Goal: Task Accomplishment & Management: Use online tool/utility

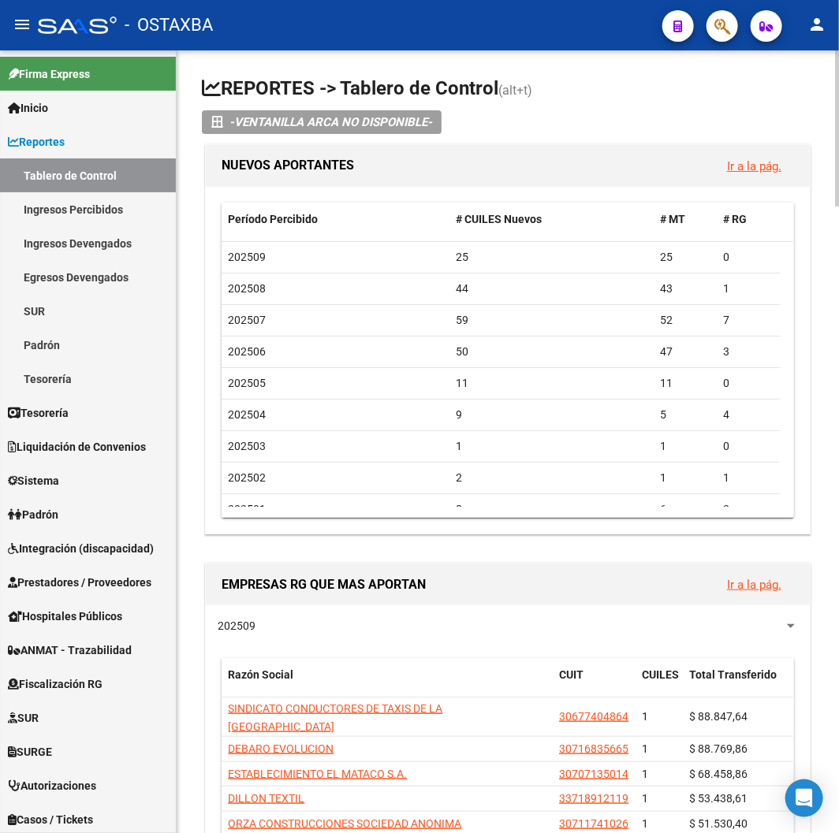
click at [656, 89] on h1 "REPORTES -> Tablero de Control (alt+t)" at bounding box center [508, 90] width 612 height 28
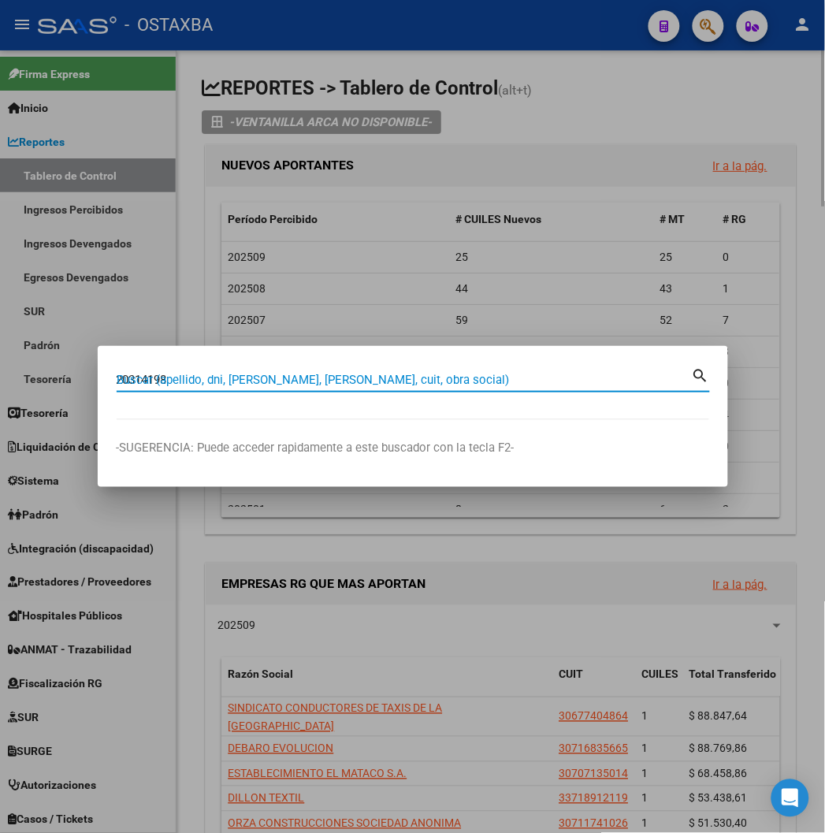
type input "20314198"
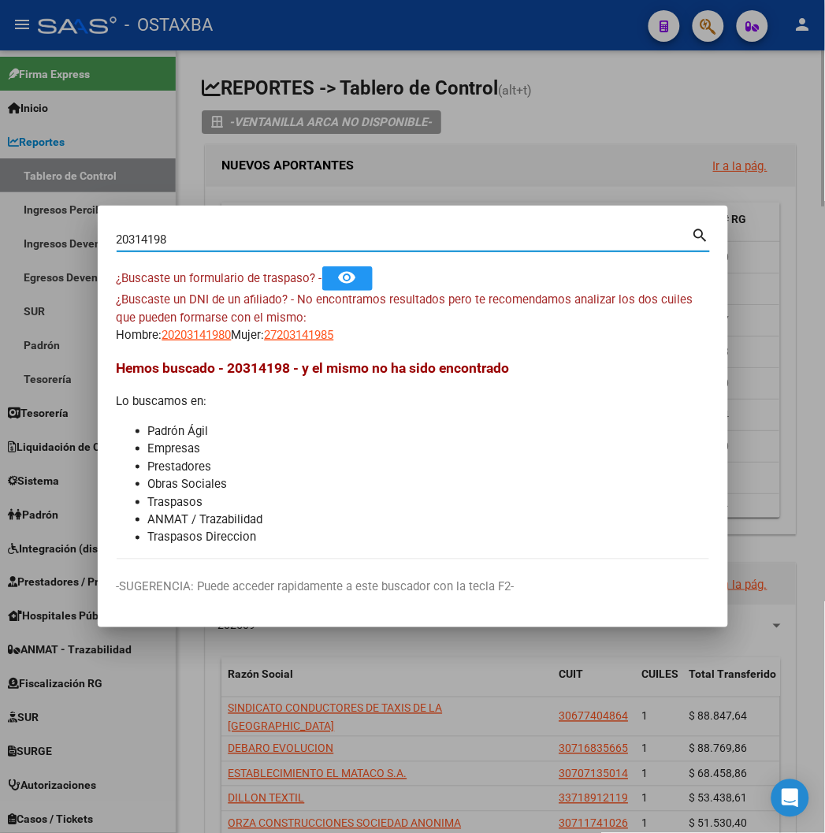
click at [651, 96] on div at bounding box center [412, 416] width 825 height 833
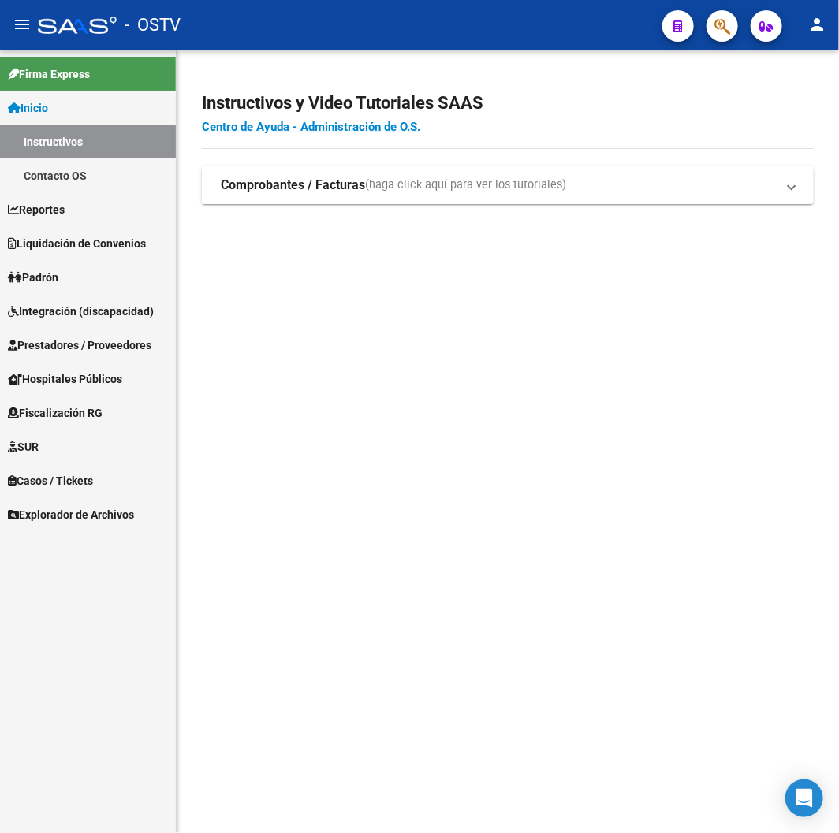
click at [668, 136] on h4 "Centro de Ayuda - Administración de O.S." at bounding box center [508, 126] width 612 height 17
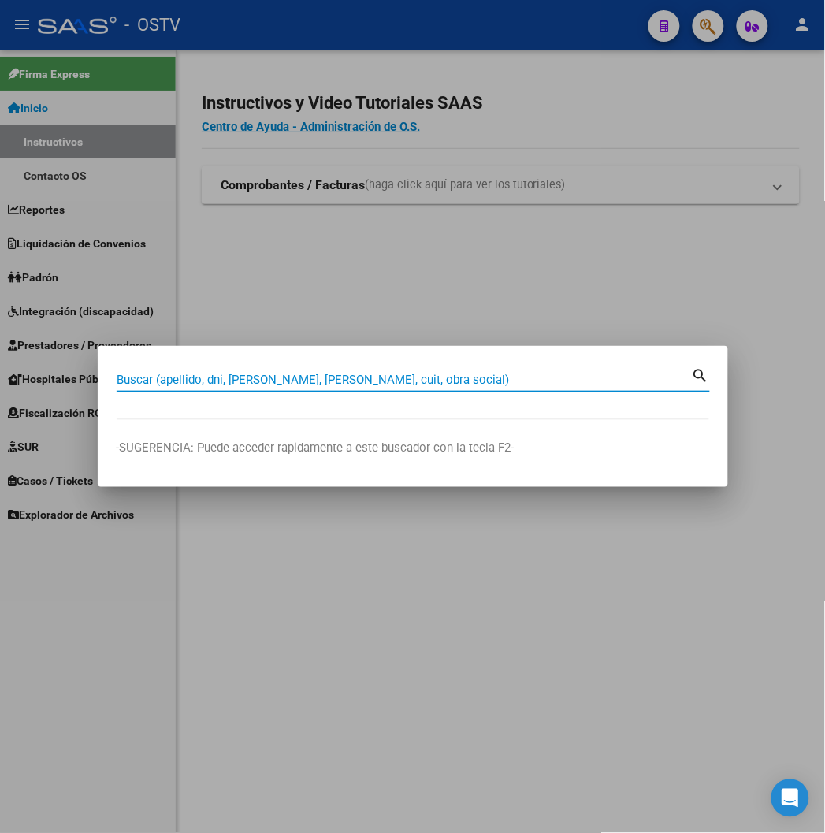
paste input "20314198"
type input "20314198"
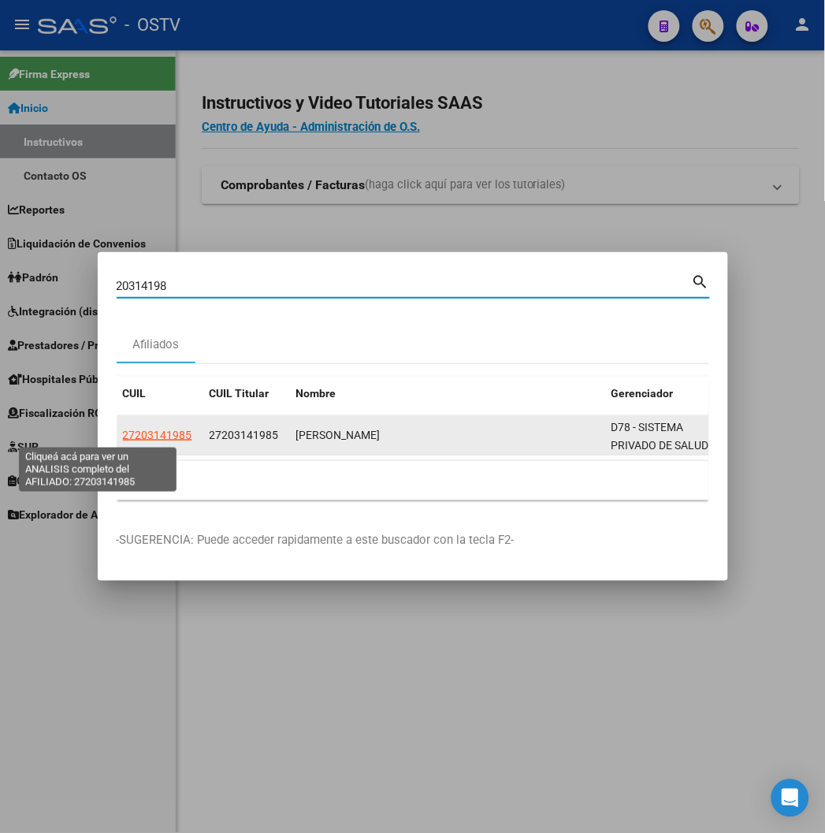
click at [123, 437] on span "27203141985" at bounding box center [157, 435] width 69 height 13
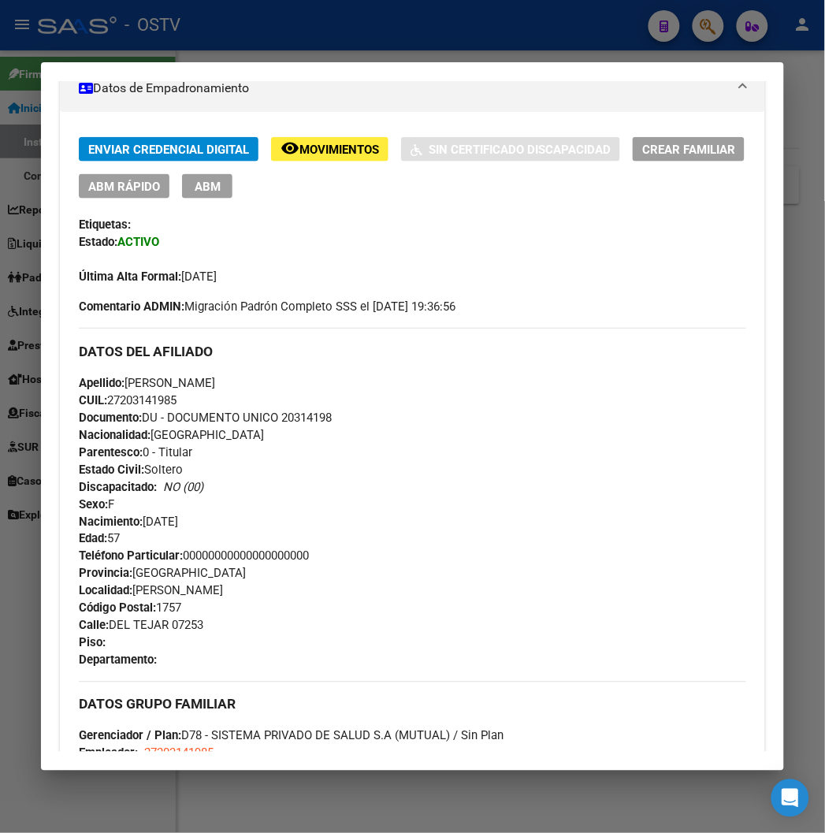
scroll to position [262, 0]
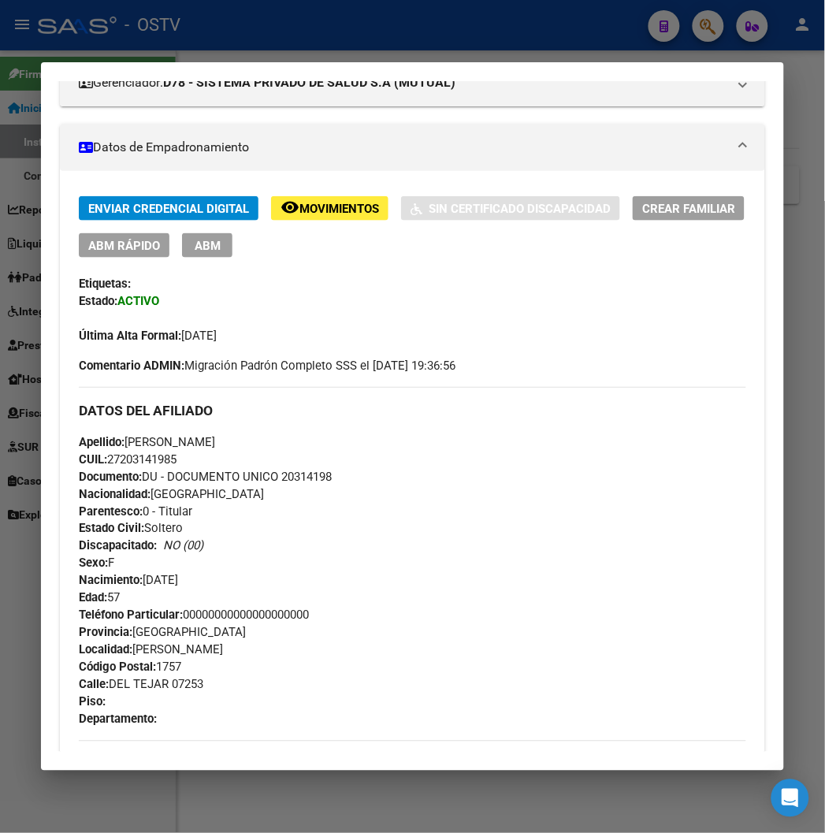
click at [296, 478] on span "Documento: DU - DOCUMENTO UNICO 20314198" at bounding box center [205, 477] width 253 height 14
copy span "20314198"
click at [136, 452] on span "CUIL: 27203141985" at bounding box center [128, 459] width 98 height 14
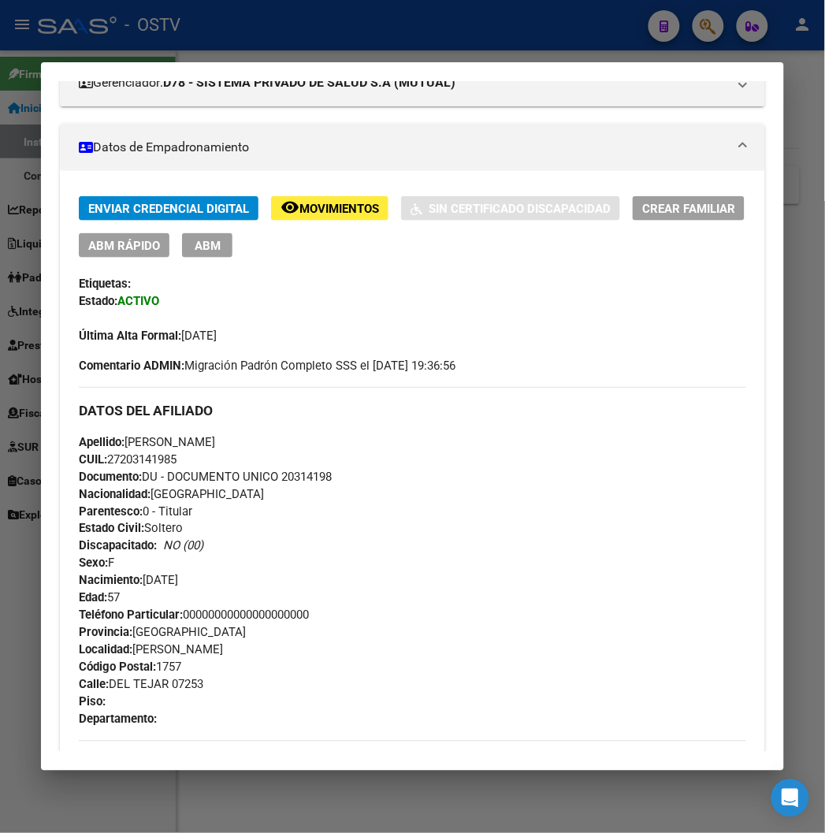
copy span "27203141985"
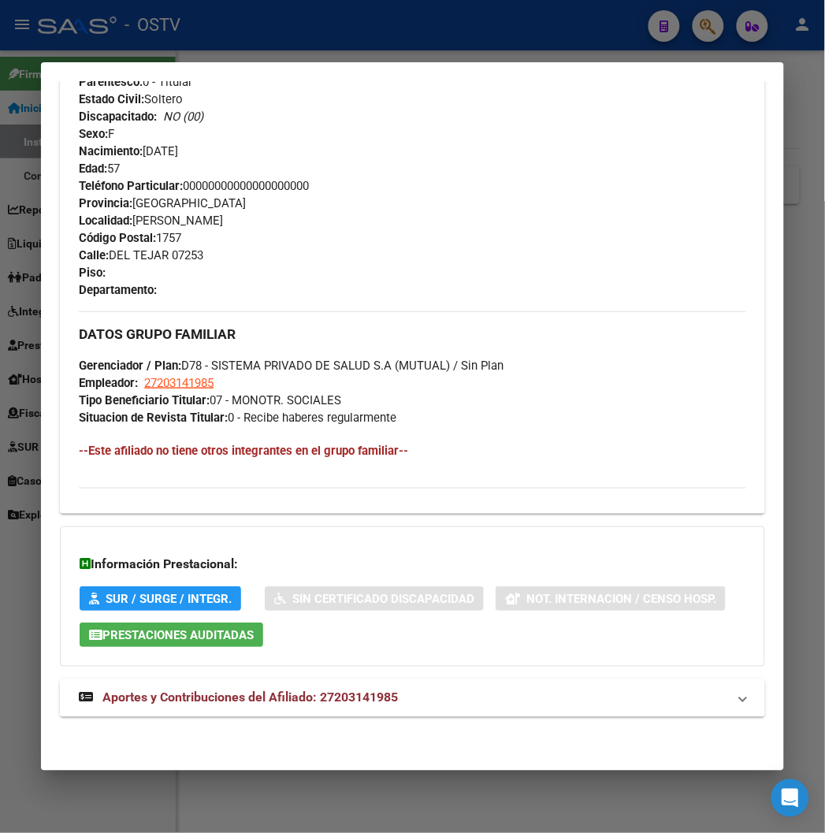
click at [214, 684] on mat-expansion-panel-header "Aportes y Contribuciones del Afiliado: 27203141985" at bounding box center [412, 698] width 705 height 38
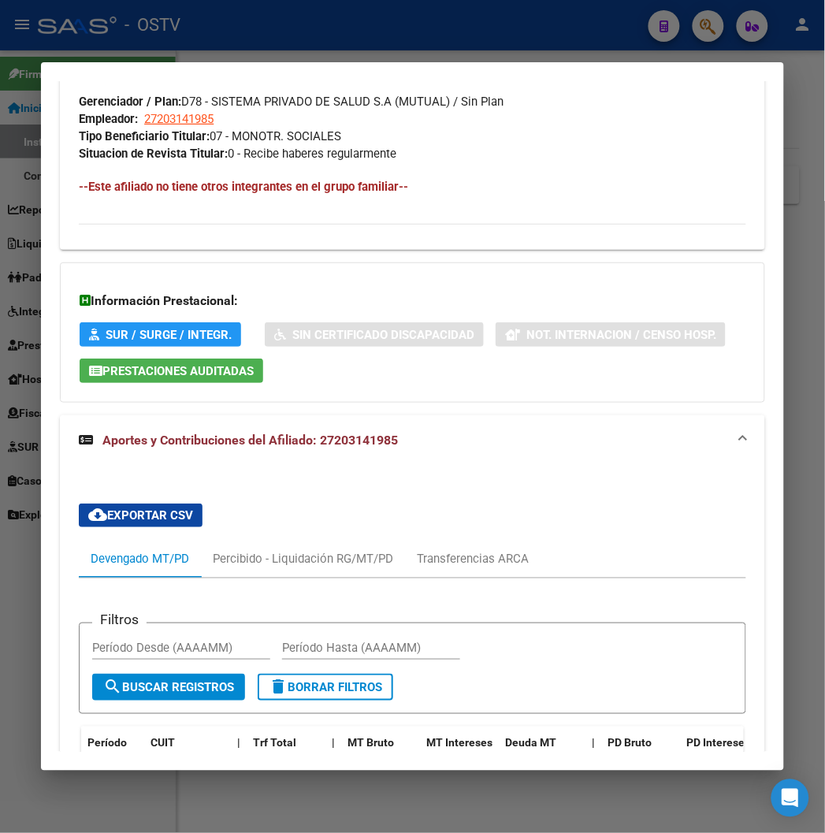
scroll to position [1305, 0]
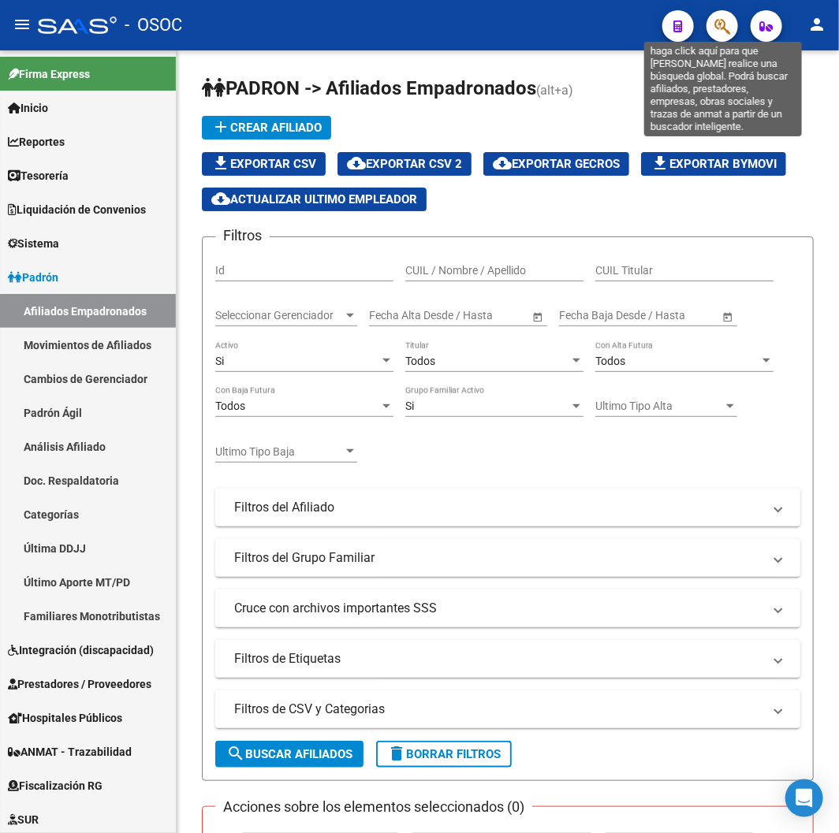
click at [720, 25] on icon "button" at bounding box center [722, 26] width 16 height 18
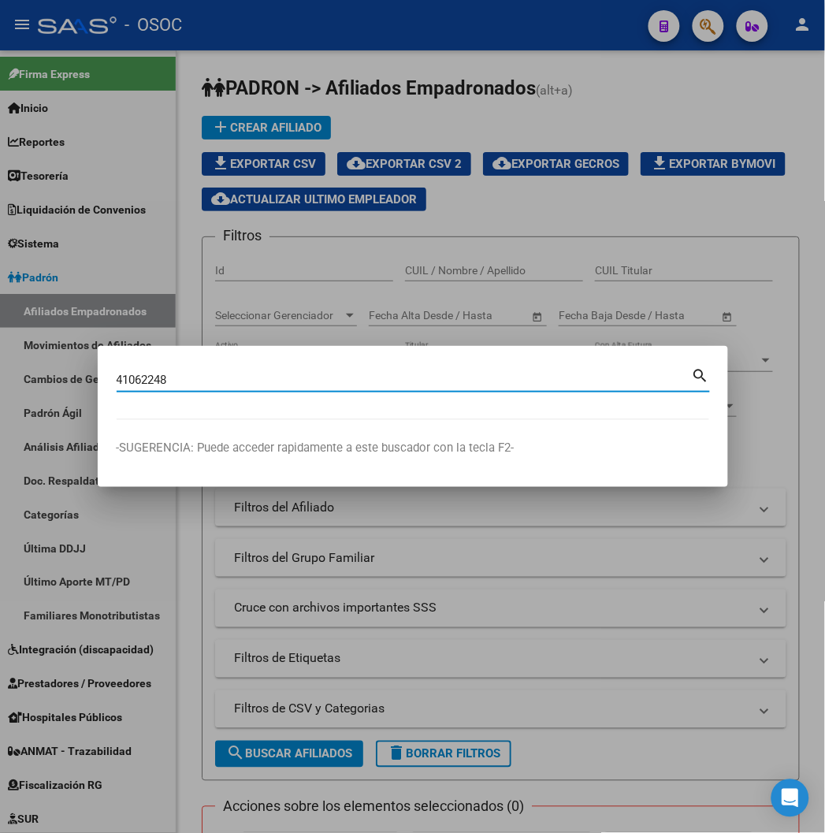
type input "41062248"
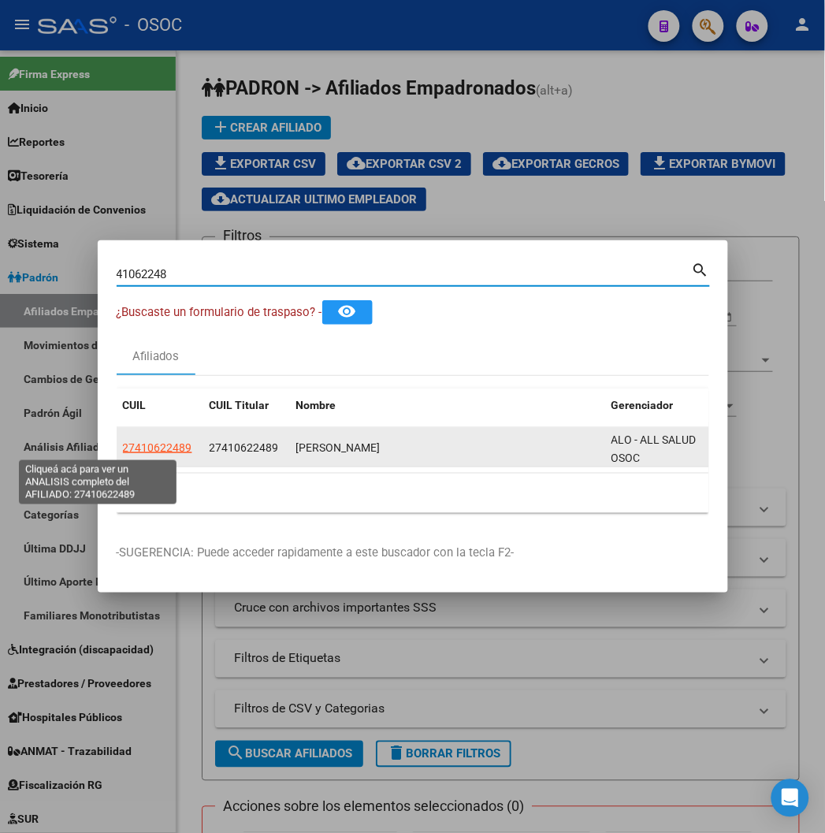
click at [123, 451] on span "27410622489" at bounding box center [157, 447] width 69 height 13
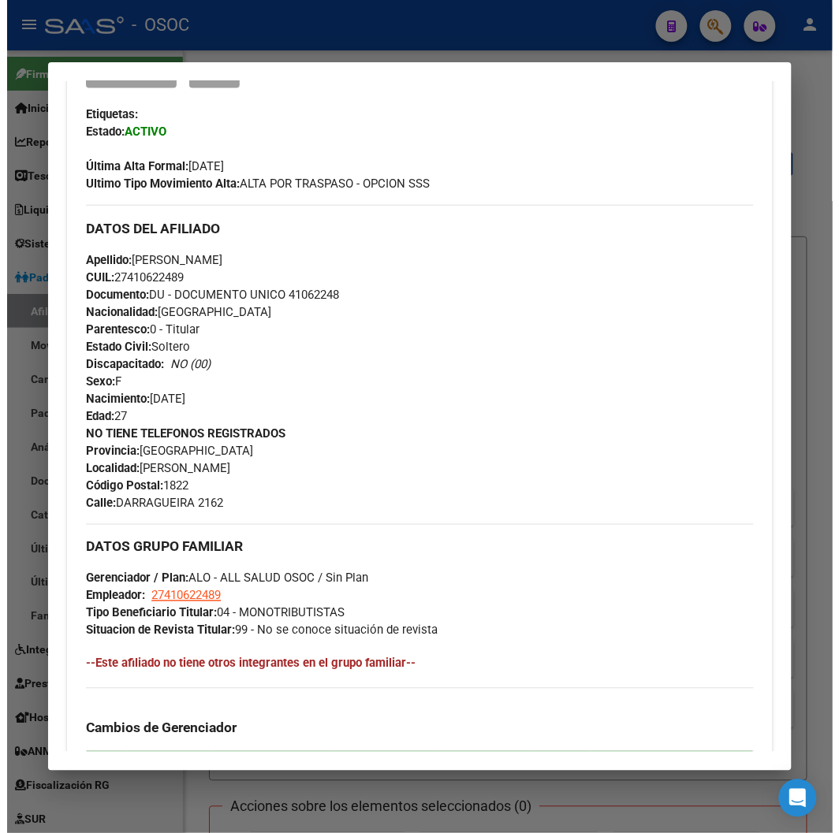
scroll to position [437, 0]
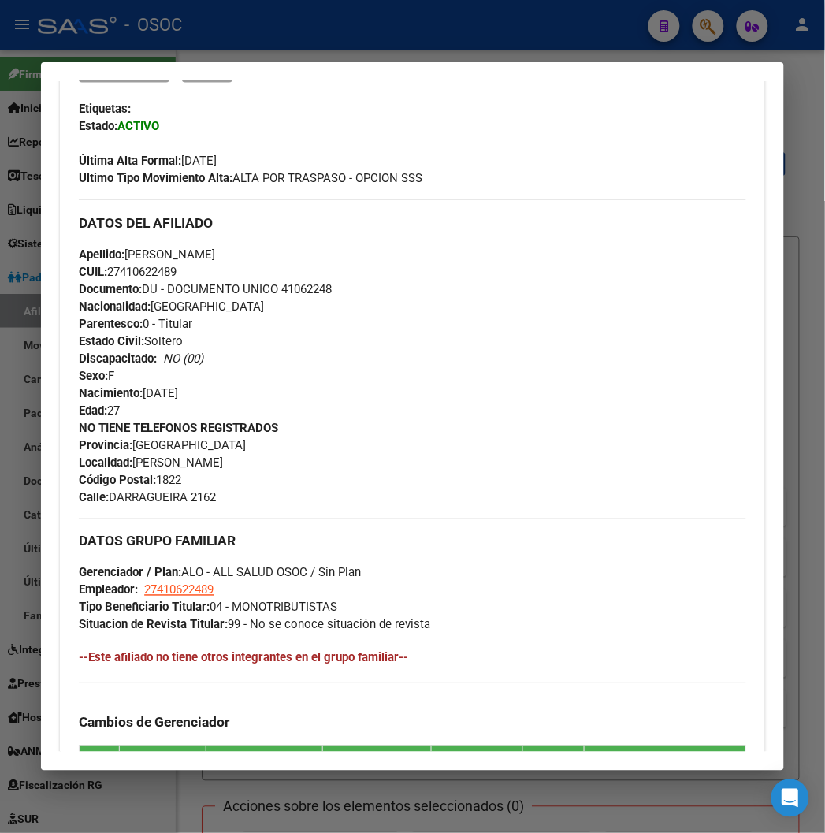
click at [310, 289] on span "Documento: DU - DOCUMENTO UNICO 41062248" at bounding box center [205, 289] width 253 height 14
copy span "41062248"
click at [290, 290] on span "Documento: DU - DOCUMENTO UNICO 41062248" at bounding box center [205, 289] width 253 height 14
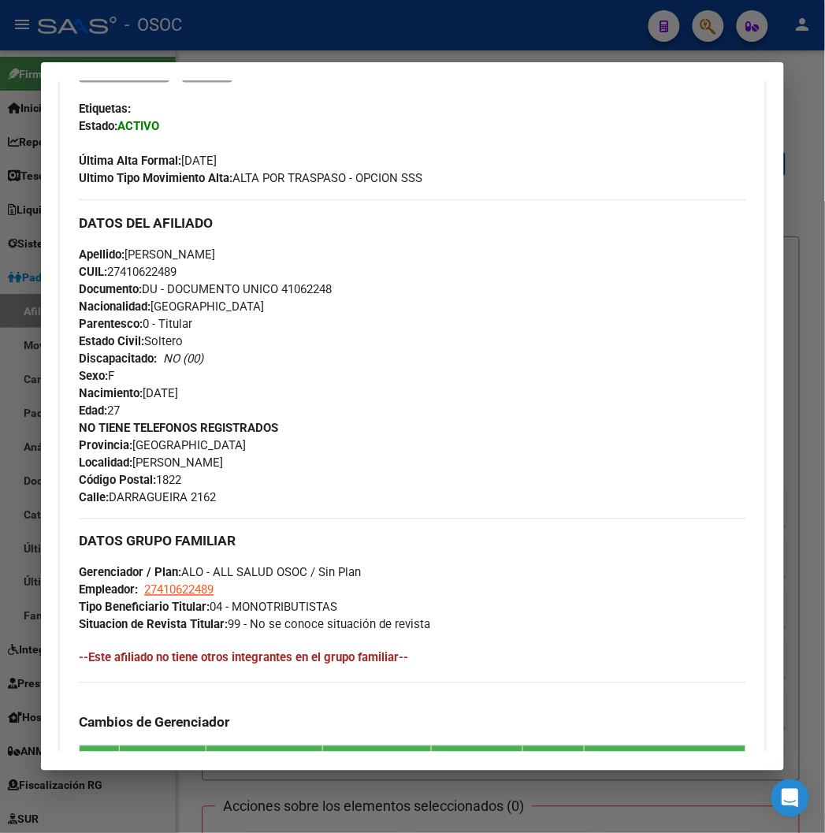
click at [109, 265] on span "CUIL: 27410622489" at bounding box center [128, 272] width 98 height 14
copy span "27410622489"
click at [215, 248] on span "Apellido: NATALI MILAGROS LOUZAO" at bounding box center [147, 255] width 136 height 14
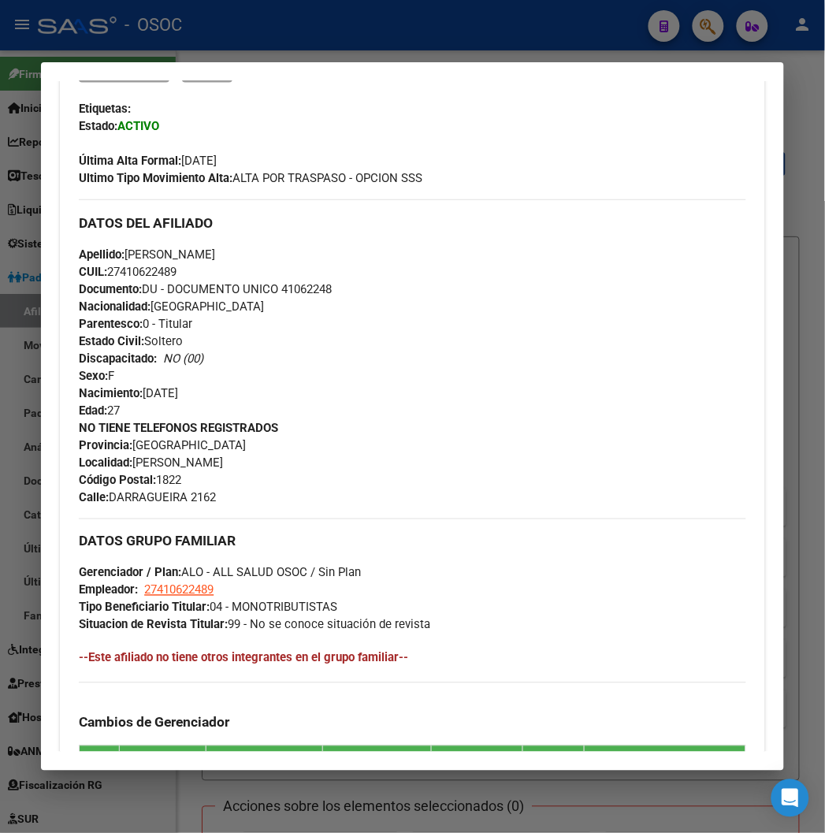
copy span "LOUZAO"
drag, startPoint x: 106, startPoint y: 254, endPoint x: 205, endPoint y: 254, distance: 98.5
click at [205, 254] on span "Apellido: NATALI MILAGROS LOUZAO" at bounding box center [147, 255] width 136 height 14
copy span "NATALI MILAGROS"
click at [304, 288] on span "Documento: DU - DOCUMENTO UNICO 41062248" at bounding box center [205, 289] width 253 height 14
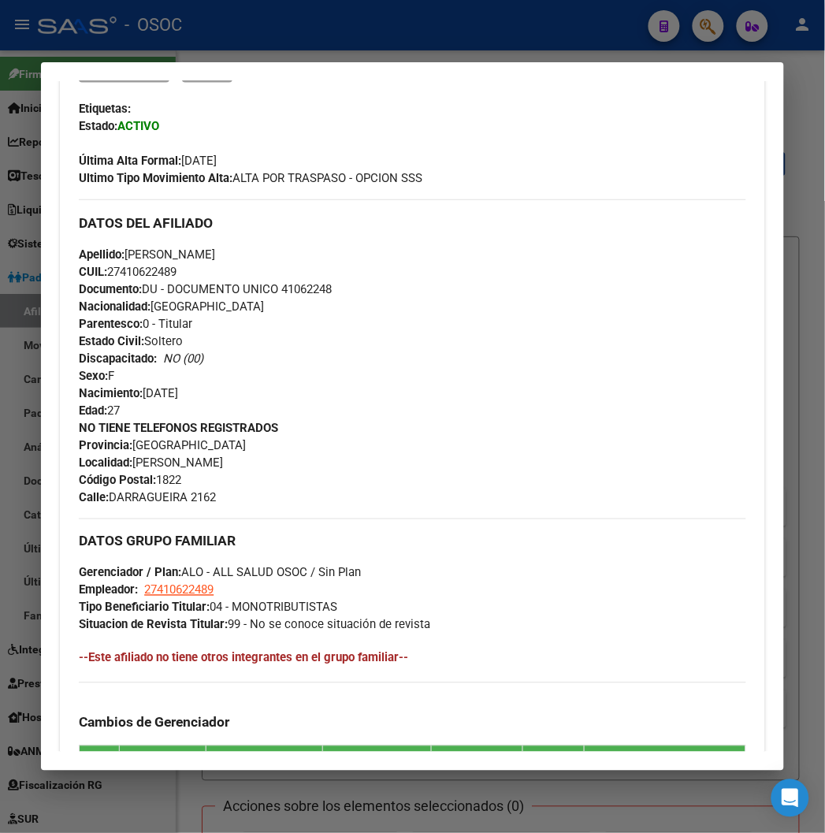
click at [304, 288] on span "Documento: DU - DOCUMENTO UNICO 41062248" at bounding box center [205, 289] width 253 height 14
copy span "41062248"
click at [115, 490] on span "Calle: DARRAGUEIRA 2162" at bounding box center [147, 497] width 137 height 14
copy span "DARRAGUEIRA"
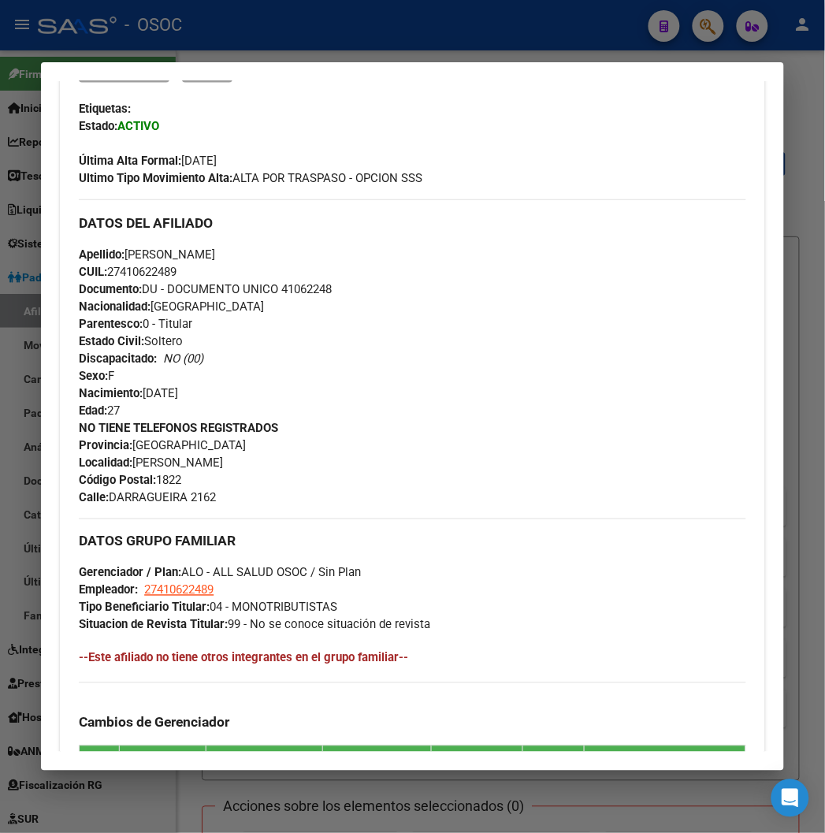
click at [313, 40] on div at bounding box center [412, 416] width 825 height 833
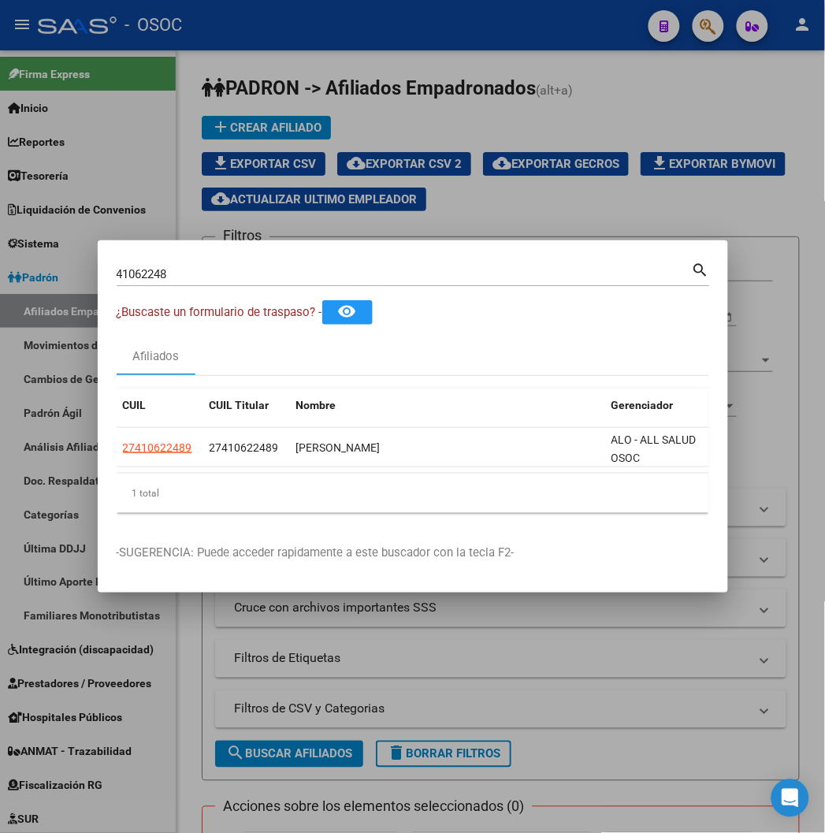
click at [482, 72] on div at bounding box center [412, 416] width 825 height 833
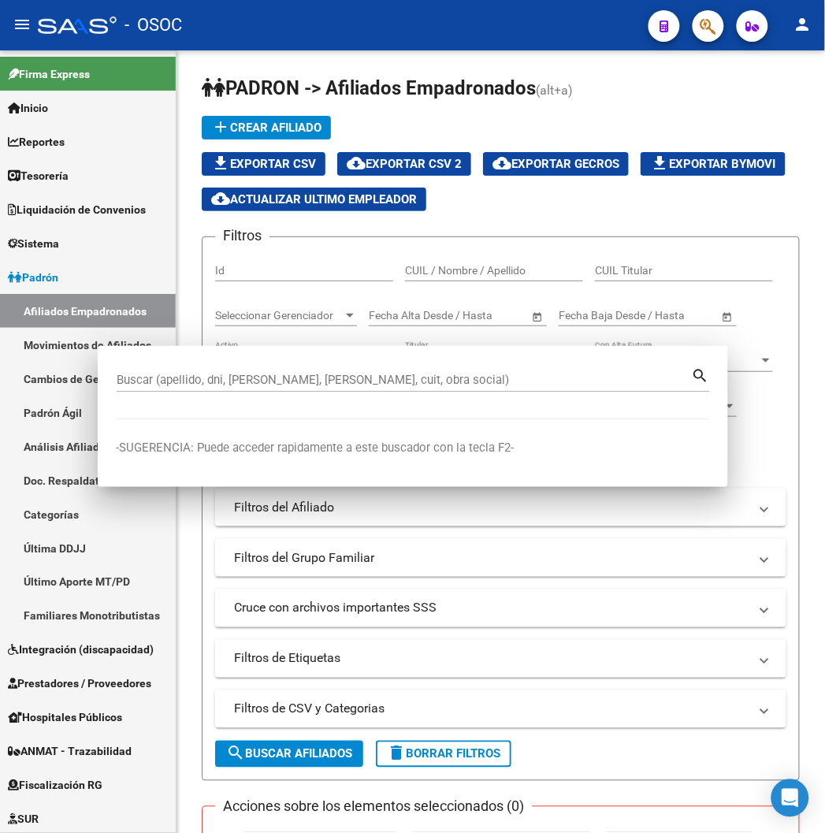
click at [482, 72] on div "PADRON -> Afiliados Empadronados (alt+a) add Crear Afiliado file_download Expor…" at bounding box center [501, 767] width 649 height 1435
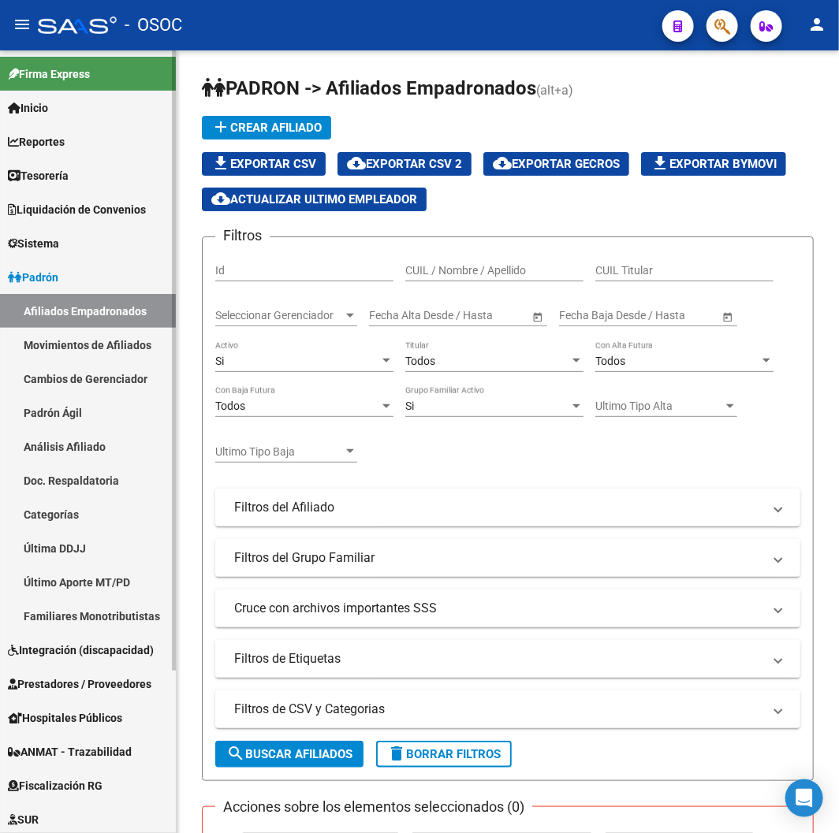
scroll to position [206, 0]
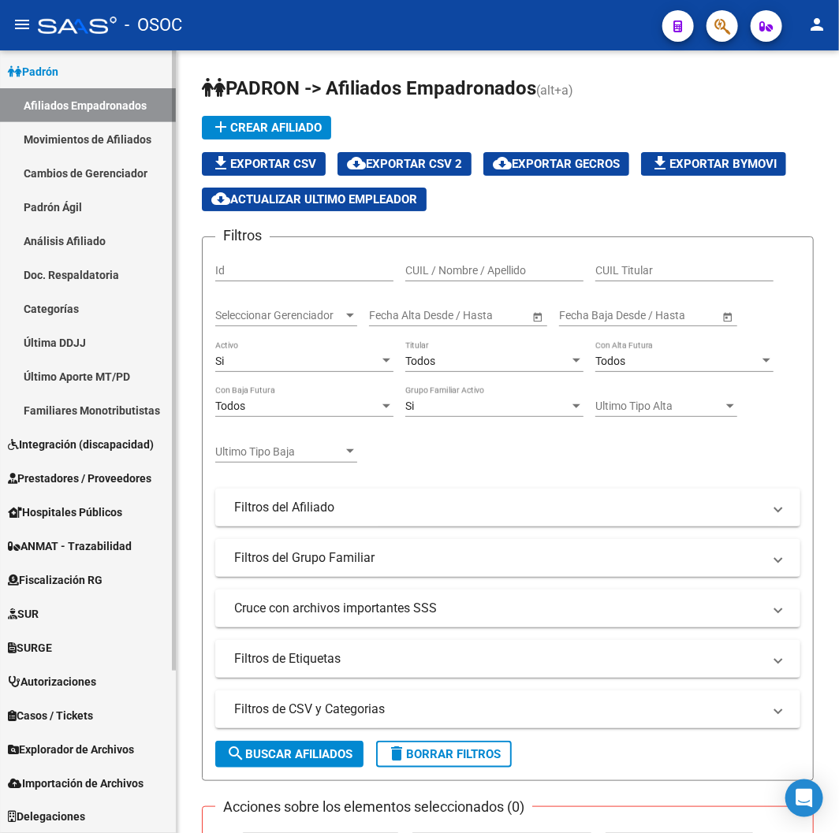
click at [83, 750] on span "Explorador de Archivos" at bounding box center [71, 749] width 126 height 17
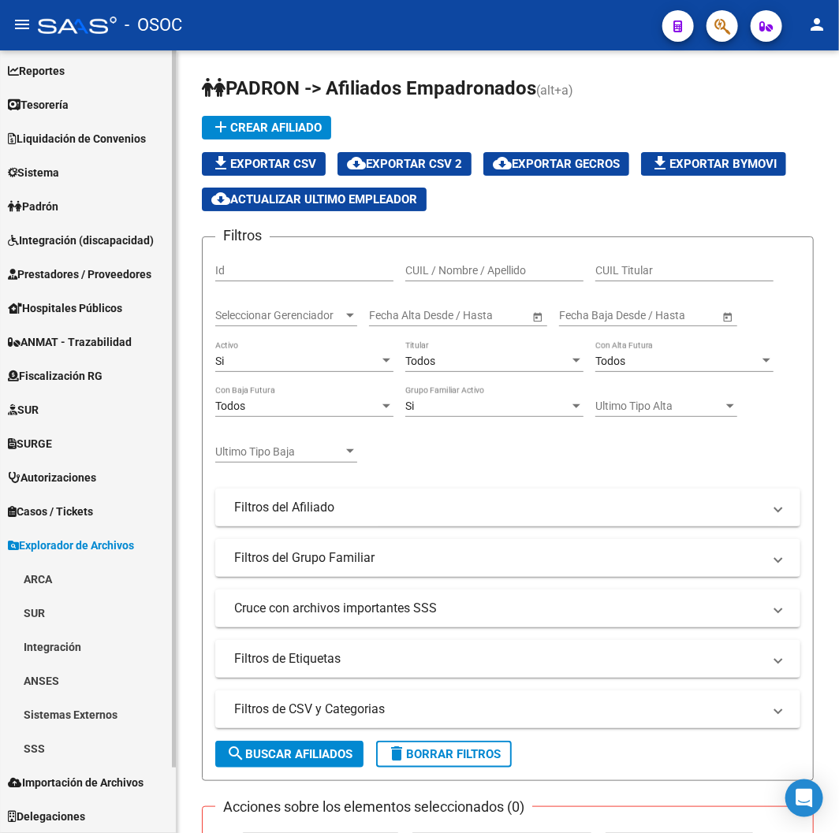
scroll to position [69, 0]
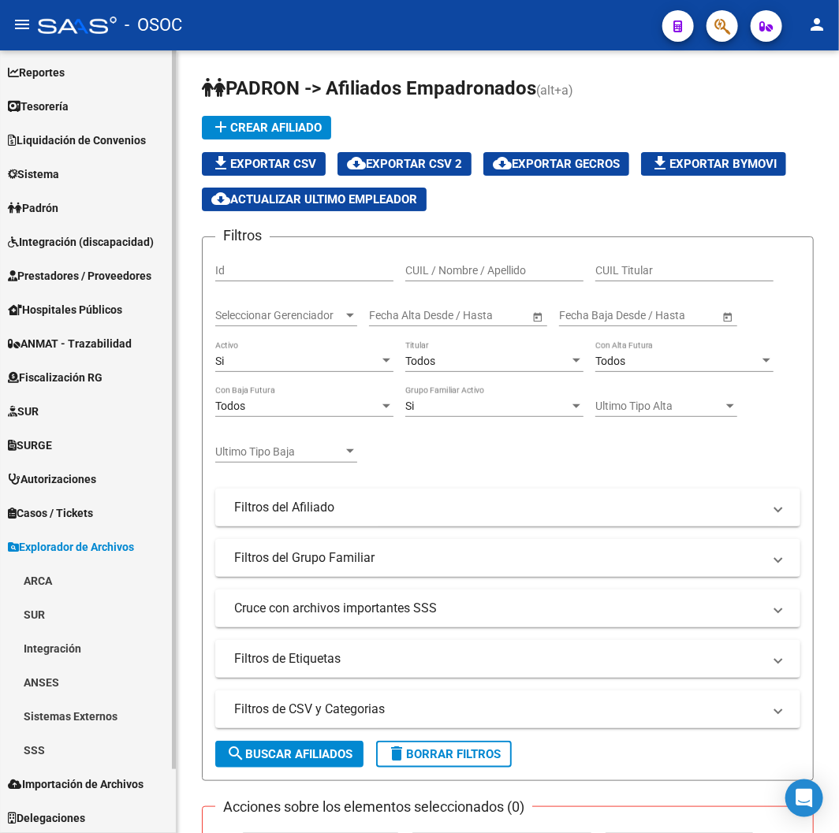
click at [46, 741] on link "SSS" at bounding box center [88, 750] width 176 height 34
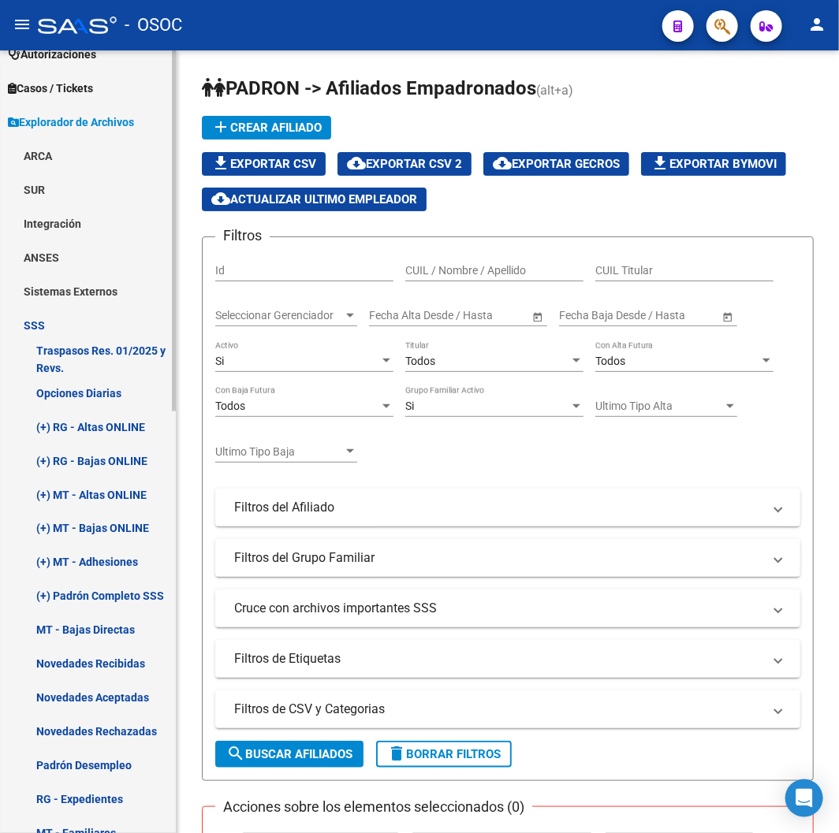
scroll to position [508, 0]
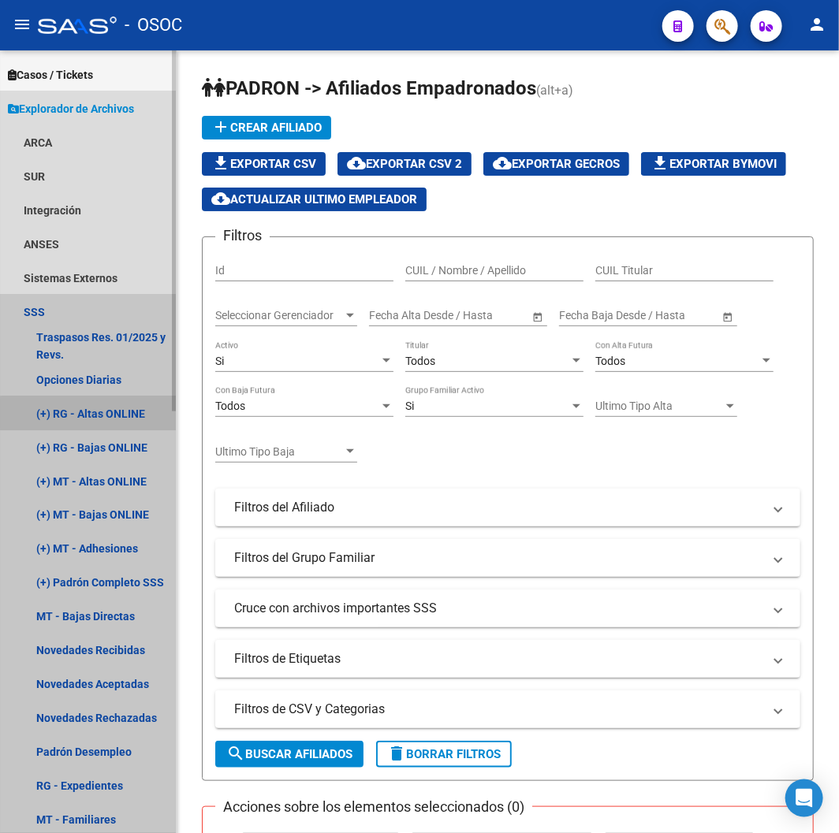
click at [89, 413] on link "(+) RG - Altas ONLINE" at bounding box center [88, 413] width 176 height 34
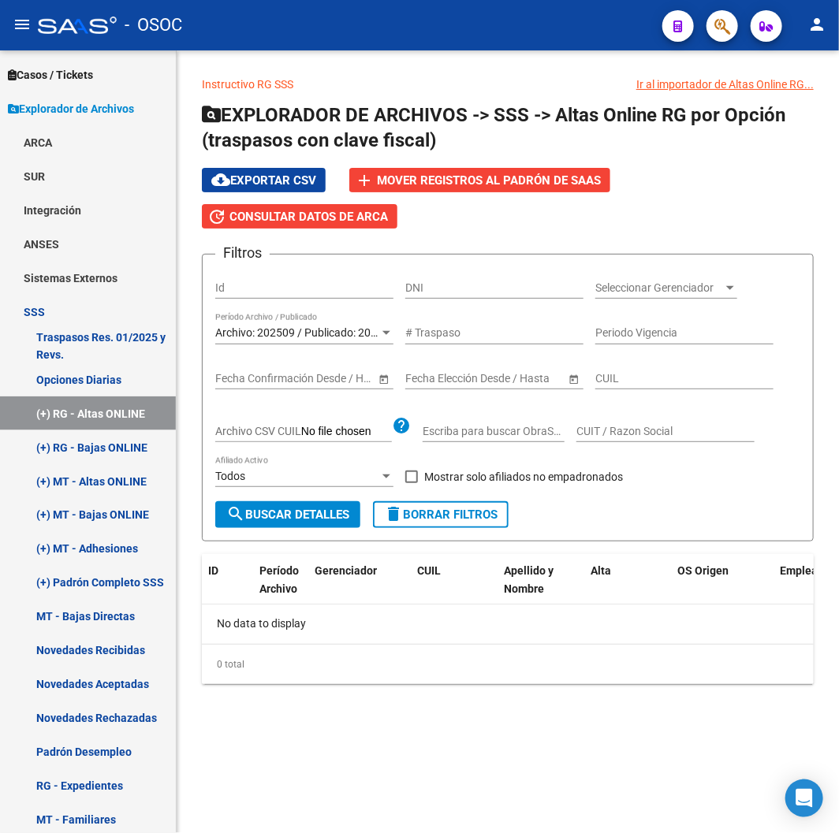
click at [364, 339] on span "Archivo: 202509 / Publicado: 202508" at bounding box center [305, 332] width 181 height 13
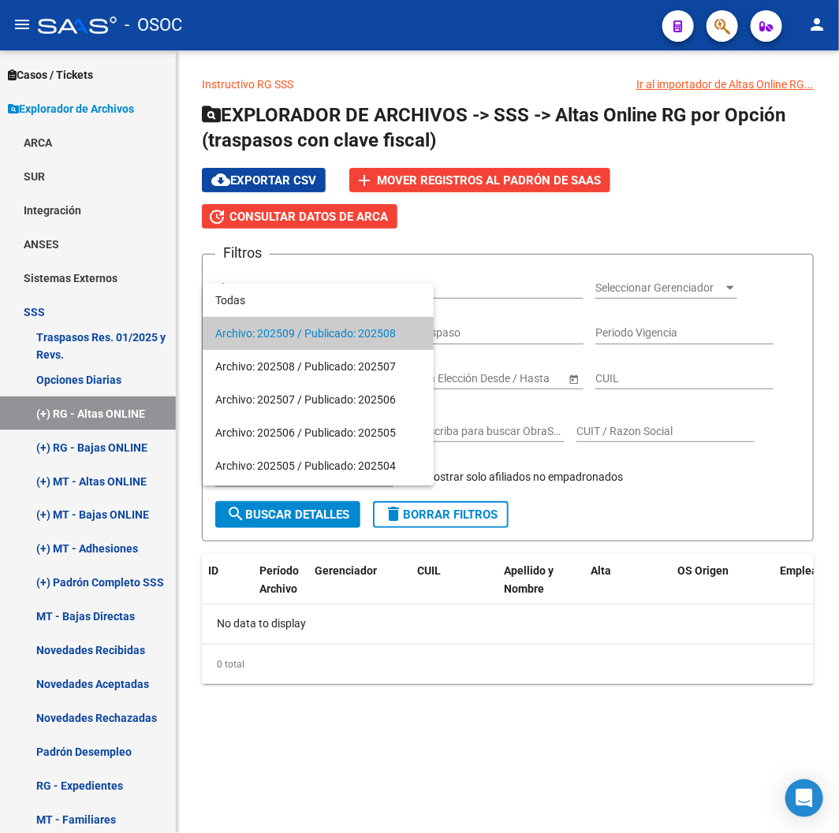
click at [364, 339] on span "Archivo: 202509 / Publicado: 202508" at bounding box center [318, 333] width 206 height 33
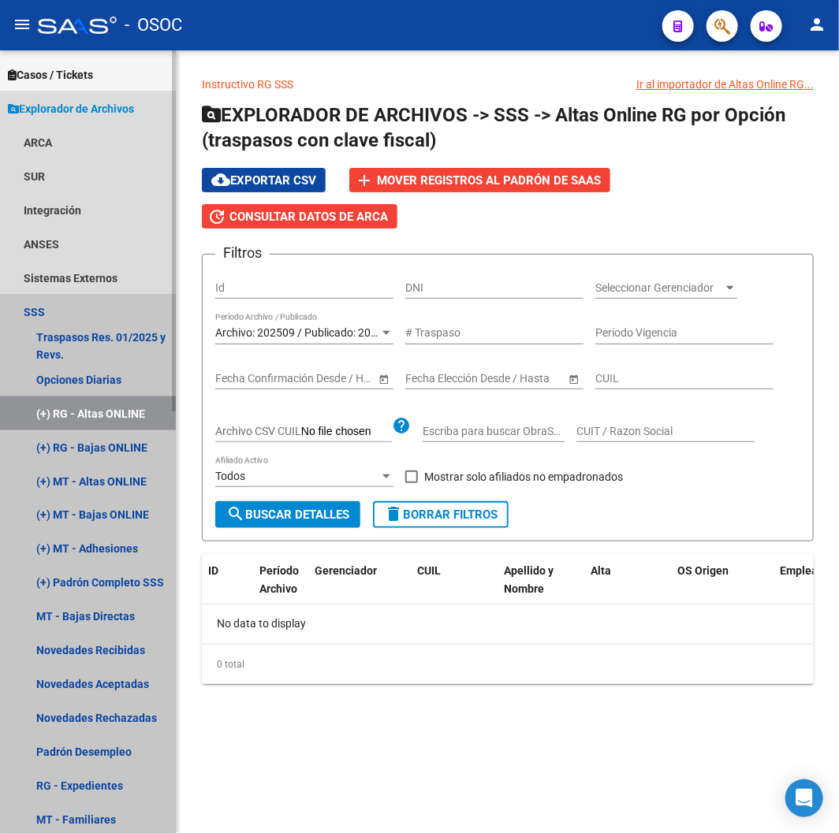
click at [137, 428] on link "(+) RG - Altas ONLINE" at bounding box center [88, 413] width 176 height 34
click at [136, 432] on link "(+) RG - Bajas ONLINE" at bounding box center [88, 447] width 176 height 34
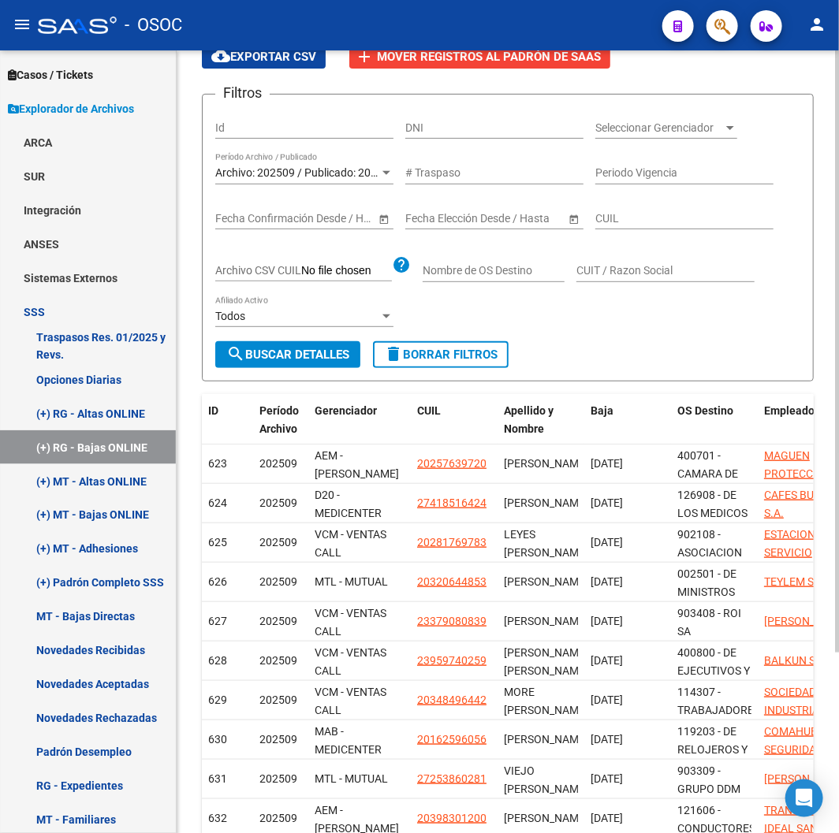
scroll to position [236, 0]
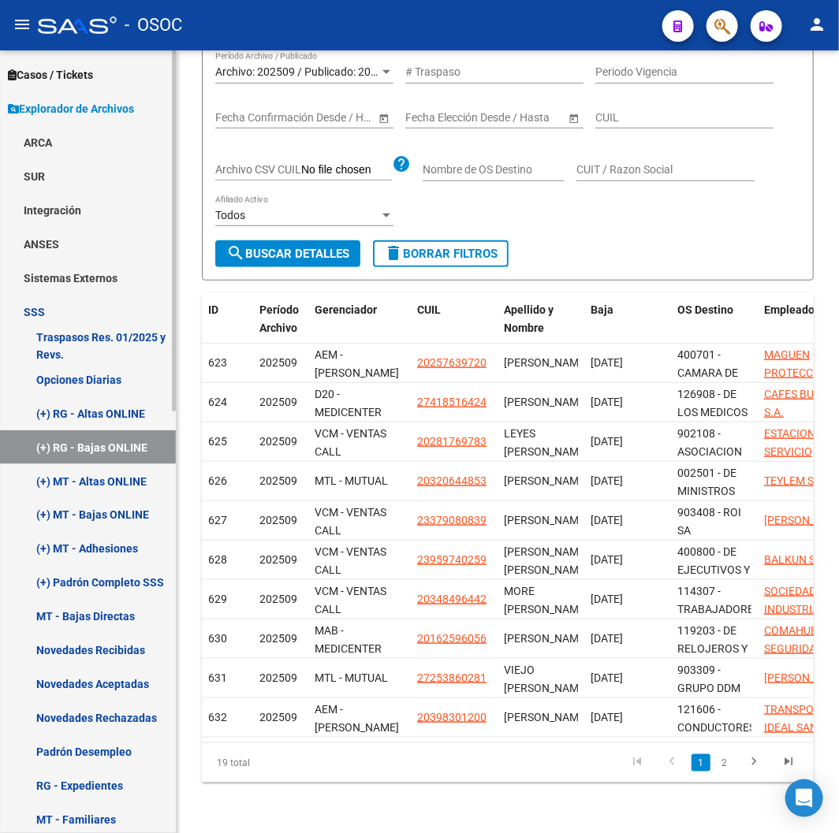
click at [65, 396] on link "(+) RG - Altas ONLINE" at bounding box center [88, 413] width 176 height 34
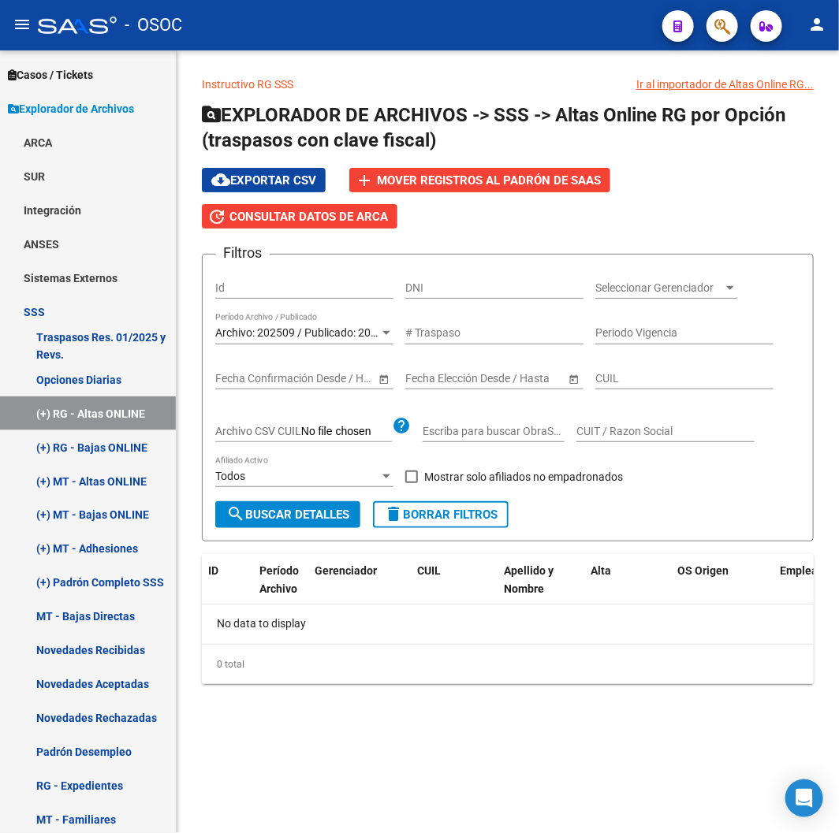
click at [327, 348] on div "Archivo: 202509 / Publicado: 202508 Período Archivo / Publicado" at bounding box center [304, 335] width 178 height 45
click at [287, 353] on div "Archivo: 202509 / Publicado: 202508 Período Archivo / Publicado" at bounding box center [304, 335] width 178 height 45
click at [302, 329] on span "Archivo: 202509 / Publicado: 202508" at bounding box center [305, 332] width 181 height 13
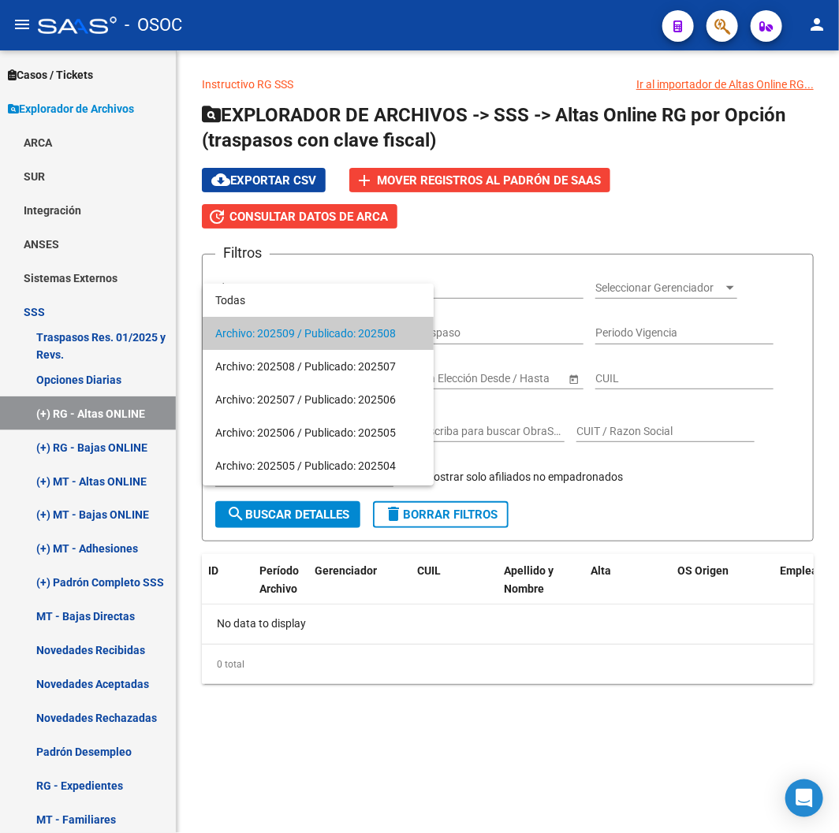
click at [302, 329] on span "Archivo: 202509 / Publicado: 202508" at bounding box center [318, 333] width 206 height 33
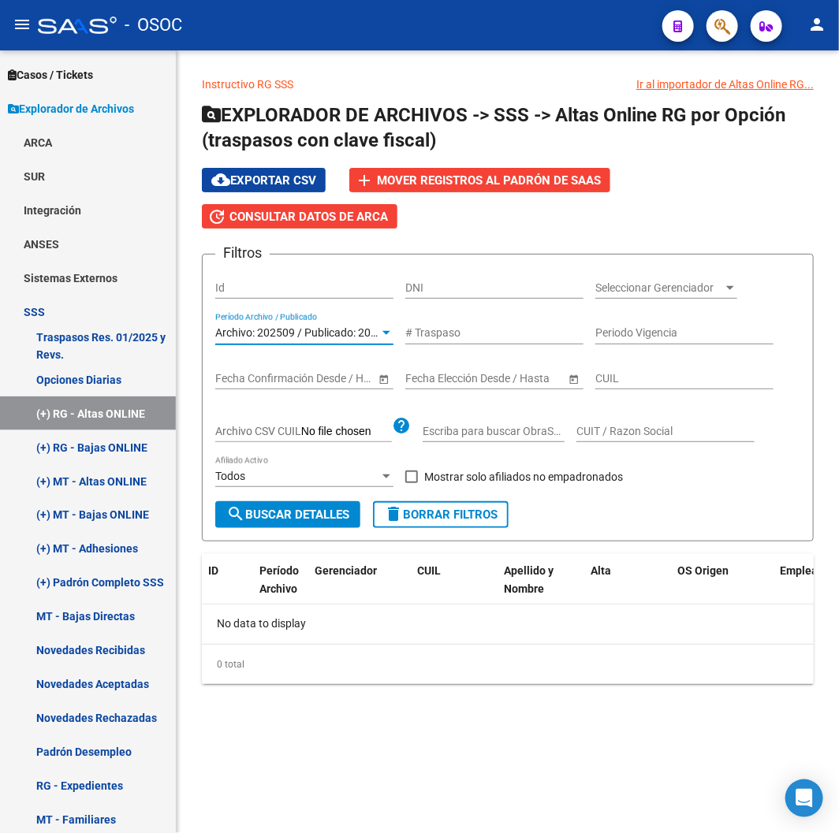
click at [262, 337] on span "Archivo: 202509 / Publicado: 202508" at bounding box center [305, 332] width 181 height 13
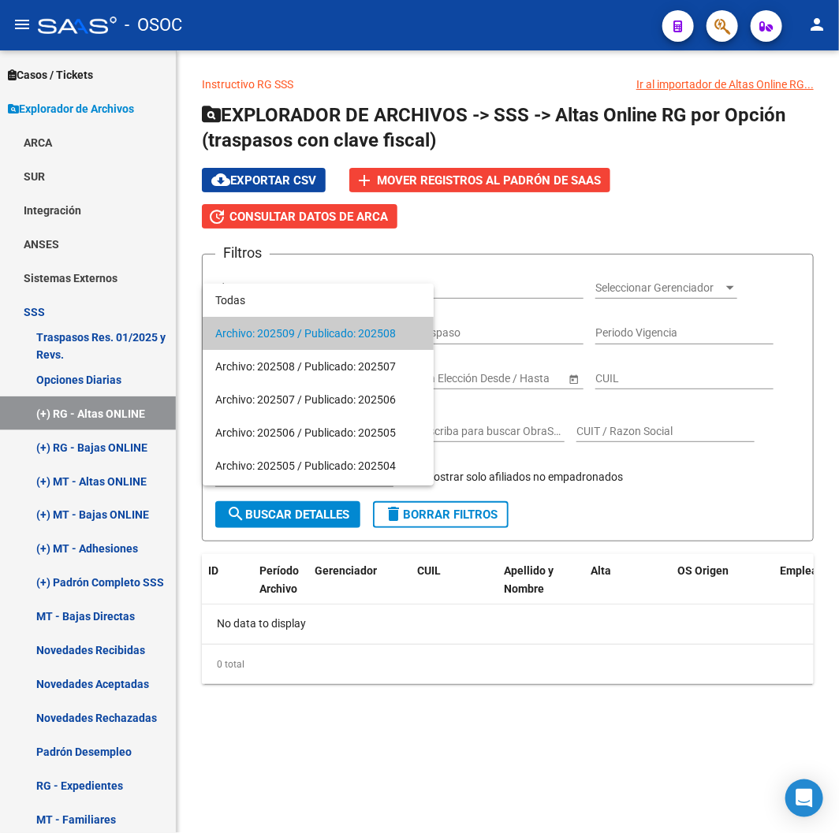
click at [262, 337] on span "Archivo: 202509 / Publicado: 202508" at bounding box center [318, 333] width 206 height 33
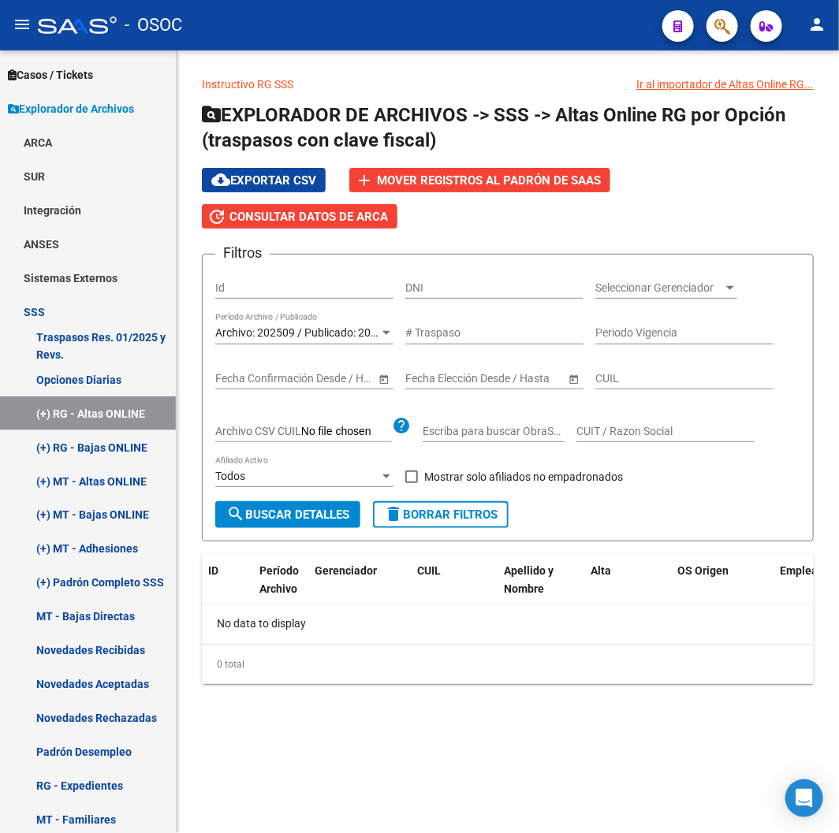
drag, startPoint x: 222, startPoint y: 335, endPoint x: 370, endPoint y: 340, distance: 149.1
click at [370, 340] on form "Filtros Id DNI Seleccionar Gerenciador Seleccionar Gerenciador Archivo: 202509 …" at bounding box center [508, 398] width 612 height 288
copy span "Archivo: 202509 / Publicado: 20"
click at [295, 322] on div "Archivo: 202509 / Publicado: 202508 Período Archivo / Publicado" at bounding box center [304, 329] width 178 height 32
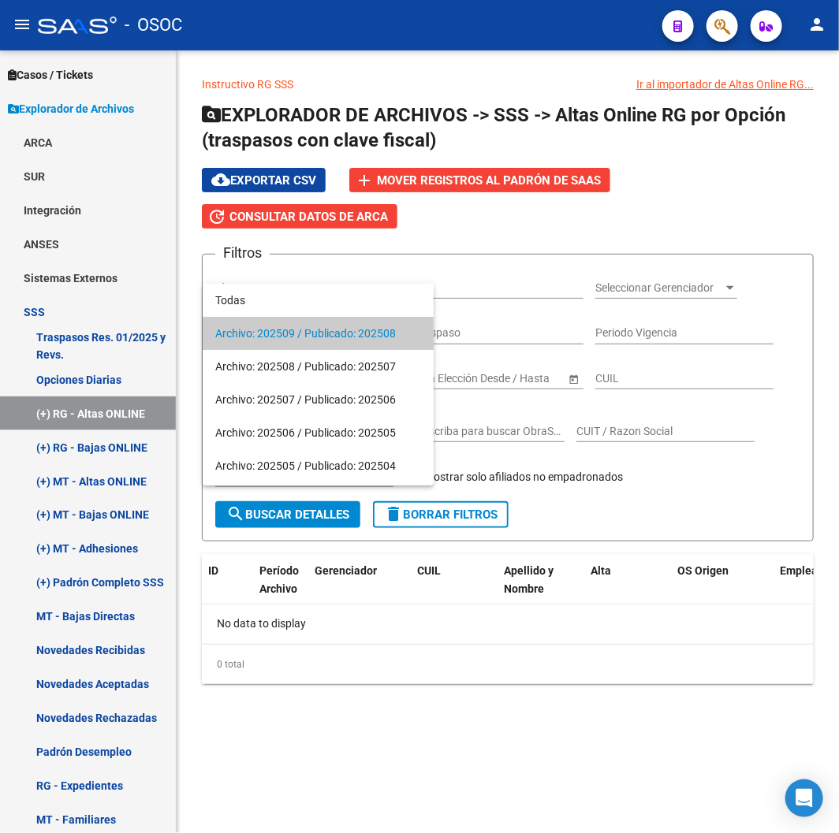
click at [295, 322] on span "Archivo: 202509 / Publicado: 202508" at bounding box center [318, 333] width 206 height 33
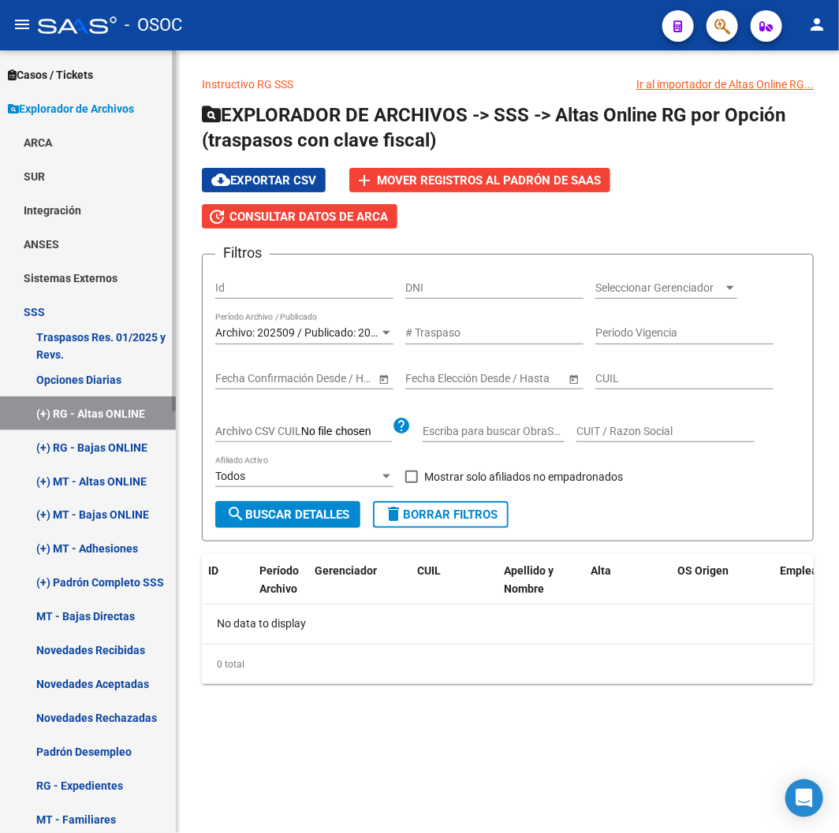
click at [44, 447] on link "(+) RG - Bajas ONLINE" at bounding box center [88, 447] width 176 height 34
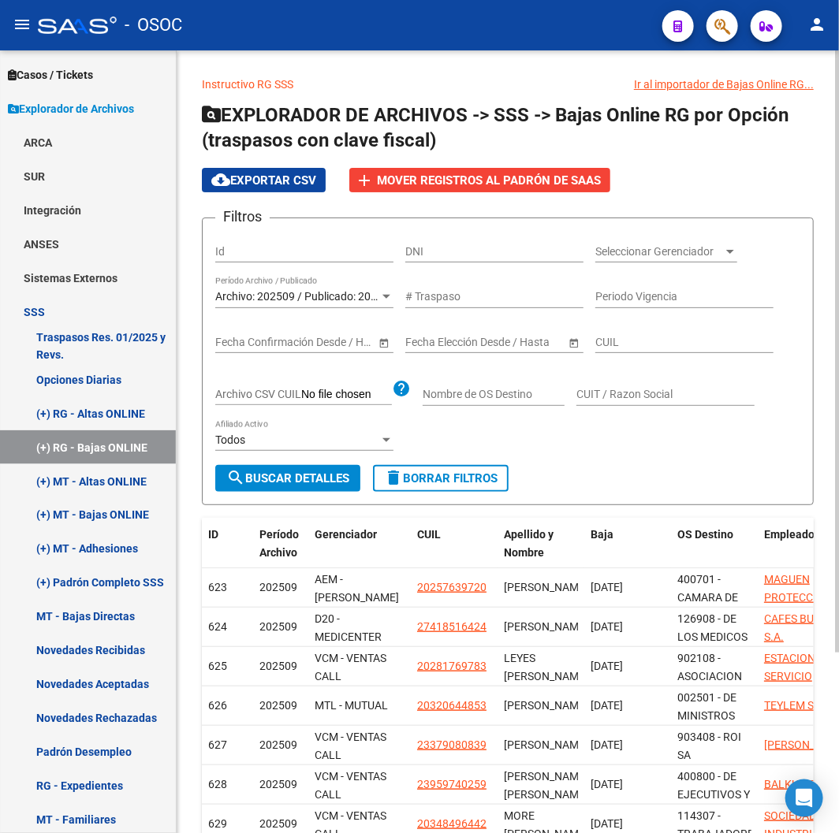
click at [303, 304] on div "Archivo: 202509 / Publicado: 202508 Período Archivo / Publicado" at bounding box center [304, 293] width 178 height 32
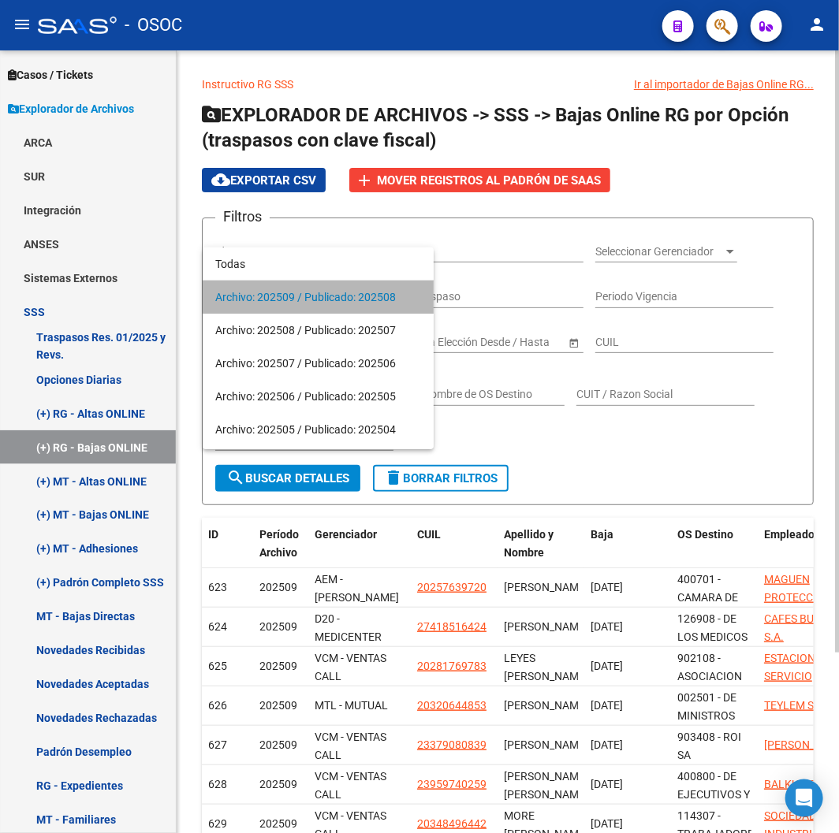
drag, startPoint x: 210, startPoint y: 298, endPoint x: 405, endPoint y: 300, distance: 194.7
click at [408, 298] on mat-option "Archivo: 202509 / Publicado: 202508" at bounding box center [318, 297] width 231 height 33
copy span "Archivo: 202509 / Publicado: 202508"
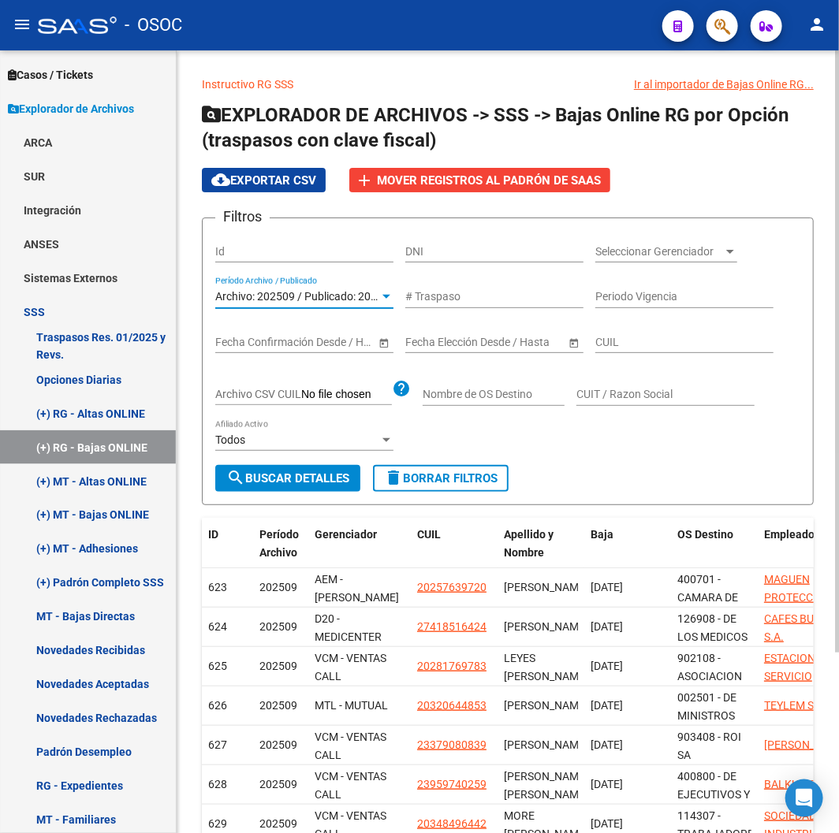
click at [245, 298] on span "Archivo: 202509 / Publicado: 202508" at bounding box center [305, 296] width 181 height 13
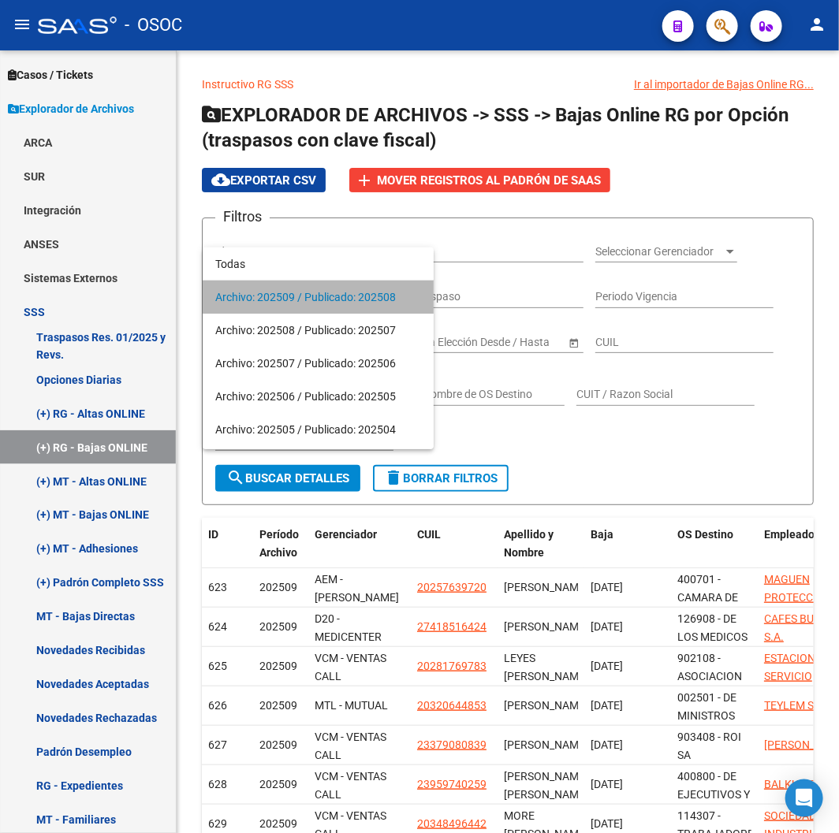
copy span "Archivo: 202509 / Publicado: 202508"
drag, startPoint x: 215, startPoint y: 296, endPoint x: 399, endPoint y: 302, distance: 183.8
click at [399, 302] on span "Archivo: 202509 / Publicado: 202508" at bounding box center [318, 297] width 206 height 33
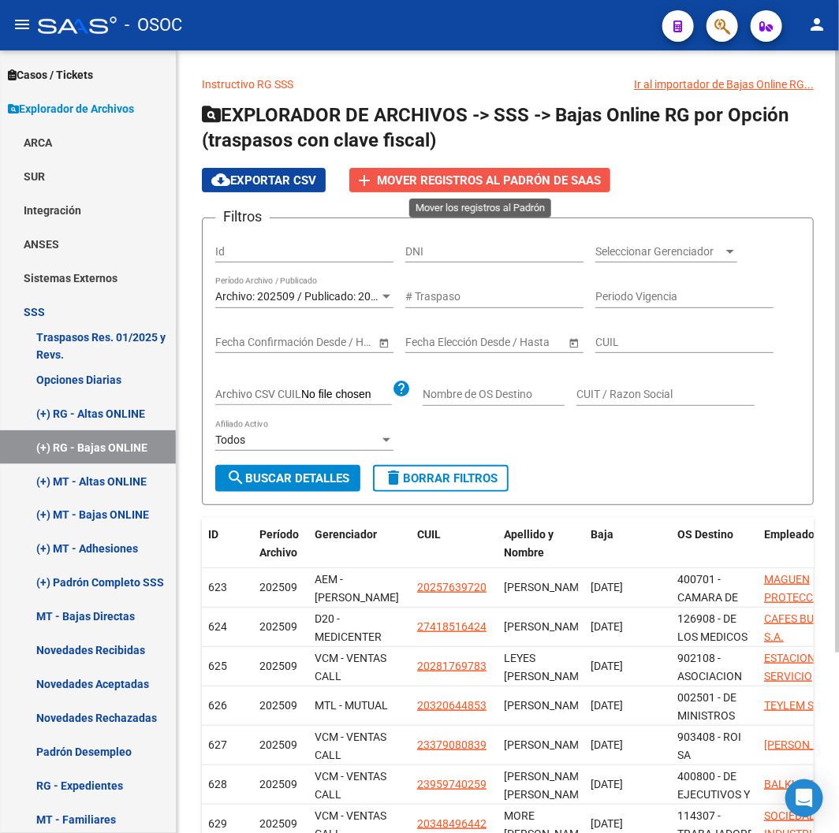
click at [428, 189] on button "add Mover registros al PADRÓN de SAAS" at bounding box center [479, 180] width 261 height 24
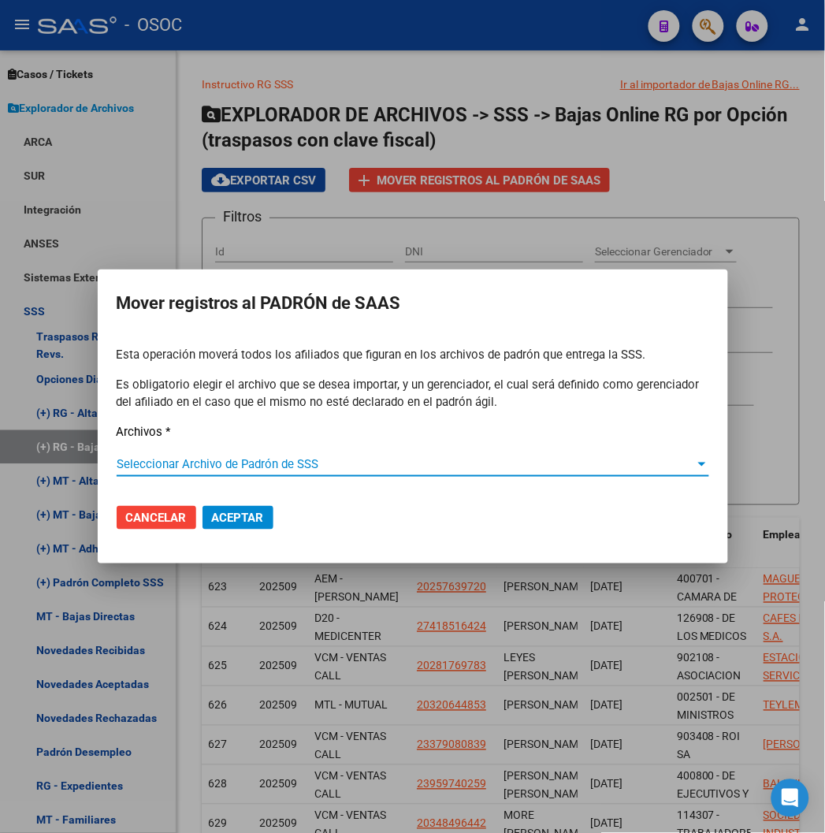
click at [305, 462] on span "Seleccionar Archivo de Padrón de SSS" at bounding box center [406, 464] width 579 height 14
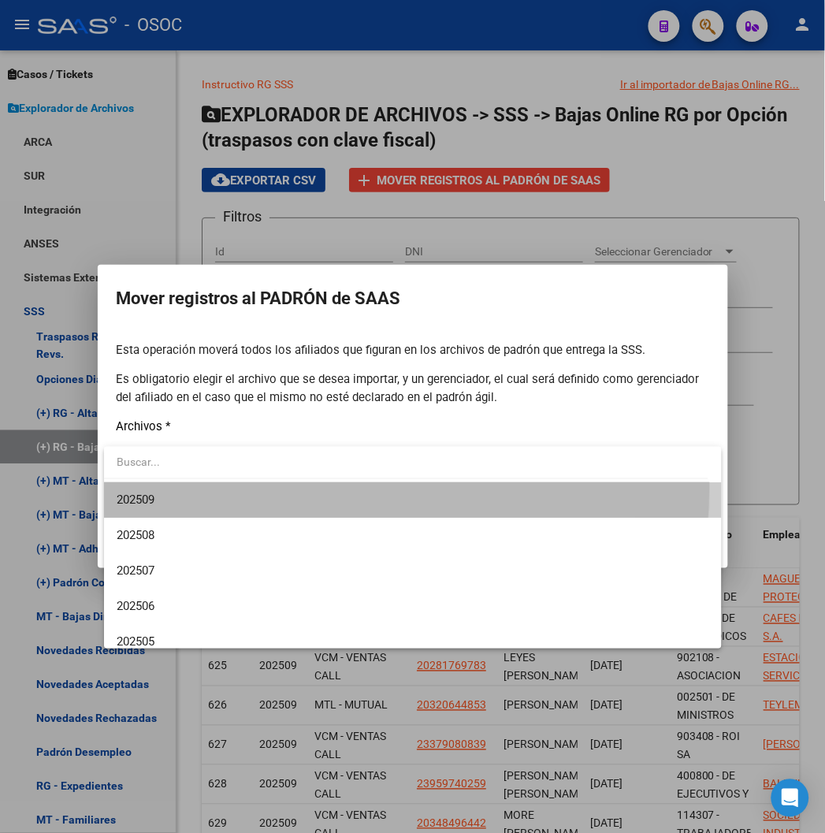
click at [272, 486] on span "202509" at bounding box center [413, 499] width 593 height 35
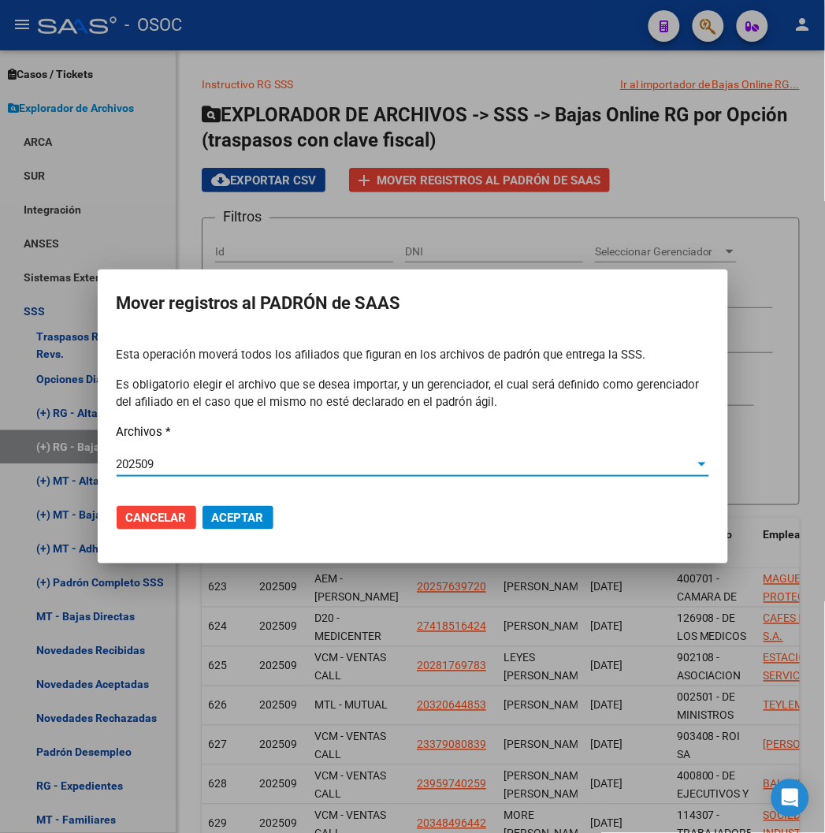
click at [233, 511] on span "Aceptar" at bounding box center [238, 518] width 52 height 14
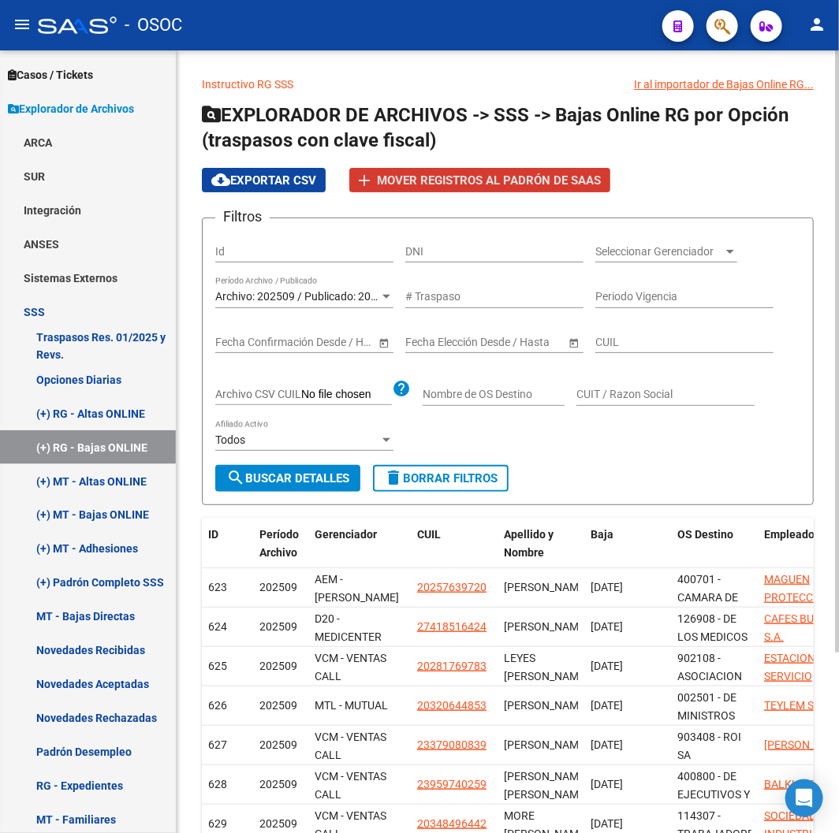
click at [295, 188] on button "cloud_download Exportar CSV" at bounding box center [264, 180] width 124 height 24
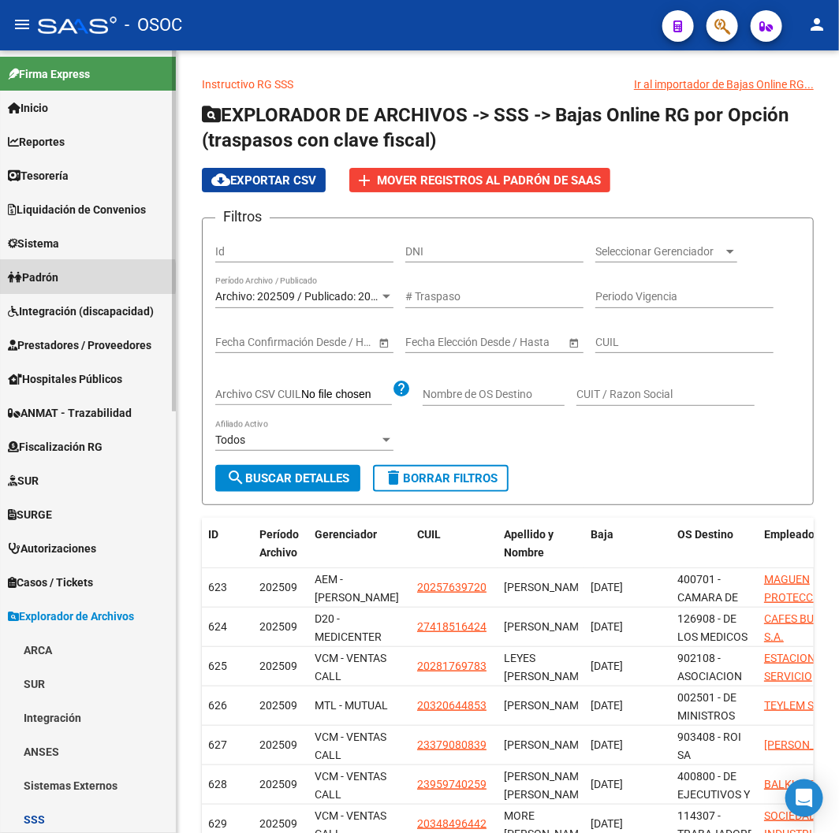
click at [57, 277] on span "Padrón" at bounding box center [33, 277] width 50 height 17
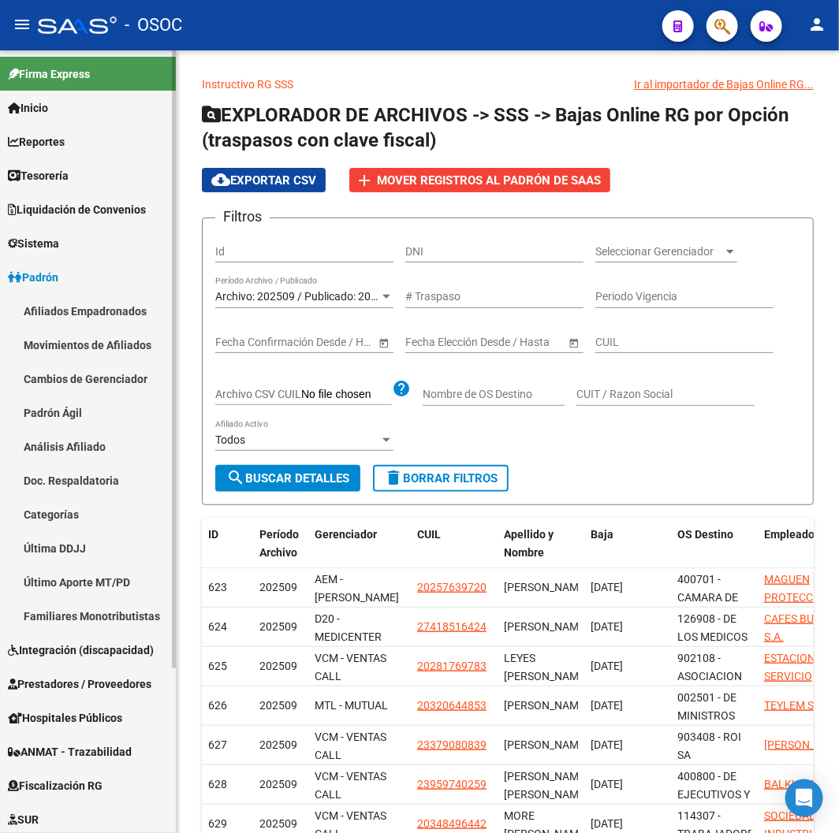
click at [134, 324] on link "Afiliados Empadronados" at bounding box center [88, 311] width 176 height 34
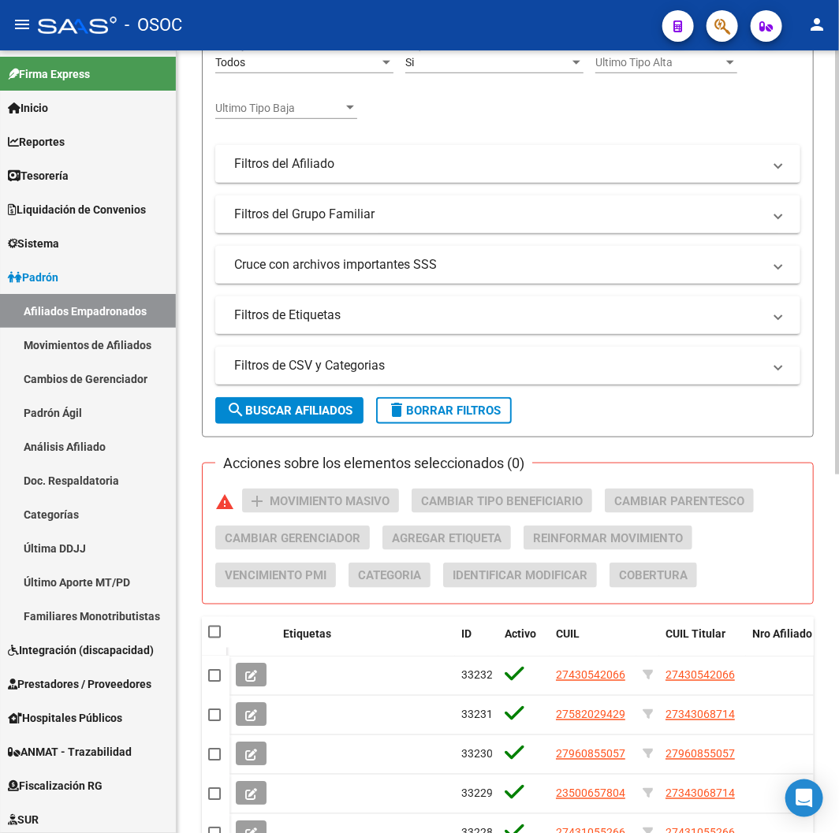
scroll to position [350, 0]
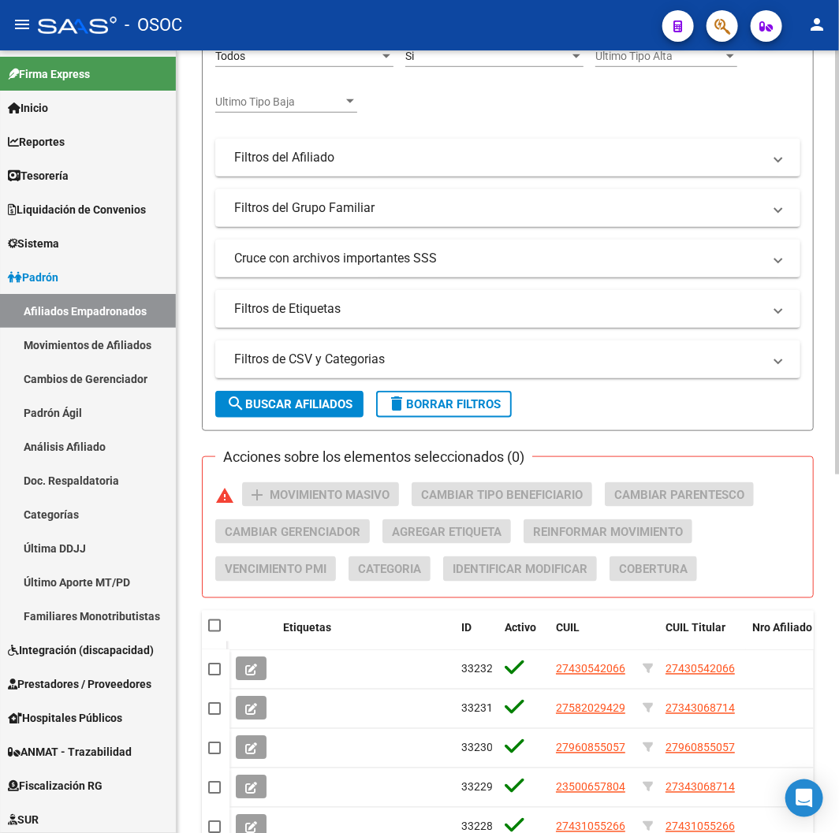
click at [300, 418] on form "Filtros Id CUIL / Nombre / Apellido CUIL Titular Seleccionar Gerenciador Selecc…" at bounding box center [508, 158] width 612 height 545
click at [296, 389] on form "Filtros Id CUIL / Nombre / Apellido CUIL Titular Seleccionar Gerenciador Selecc…" at bounding box center [508, 158] width 612 height 545
click at [300, 415] on button "search Buscar Afiliados" at bounding box center [289, 404] width 148 height 27
click at [315, 361] on mat-panel-title "Filtros de CSV y Categorias" at bounding box center [498, 359] width 528 height 17
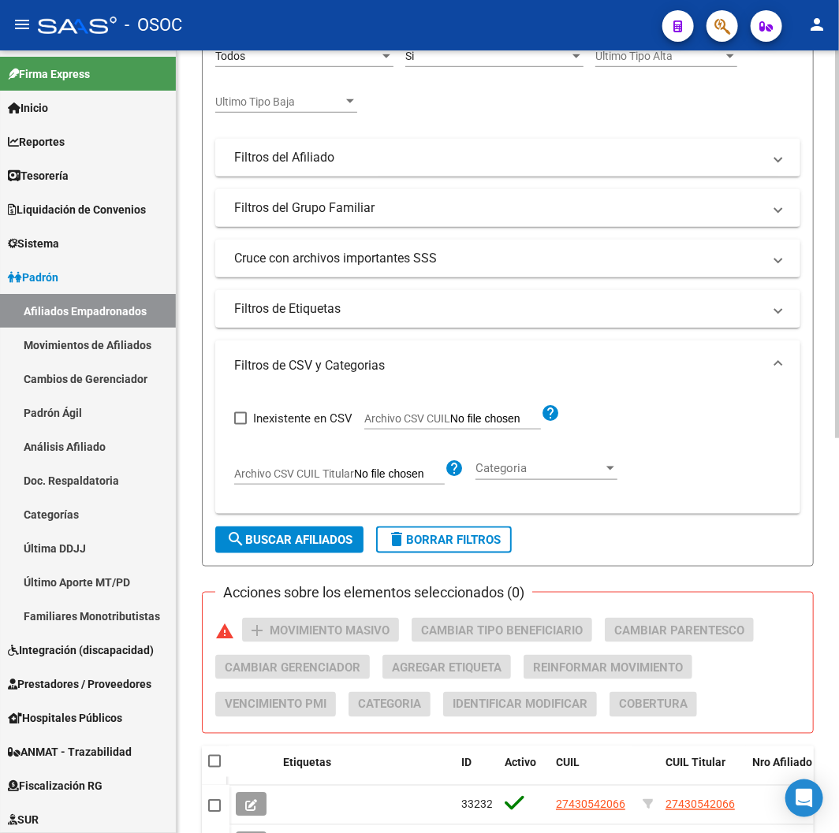
click at [412, 413] on span "Archivo CSV CUIL" at bounding box center [407, 418] width 86 height 13
click at [450, 413] on input "Archivo CSV CUIL" at bounding box center [495, 419] width 91 height 14
type input "C:\fakepath\archivo para filtrar en SAAS.csv"
click at [277, 537] on span "search Buscar Afiliados" at bounding box center [289, 540] width 126 height 14
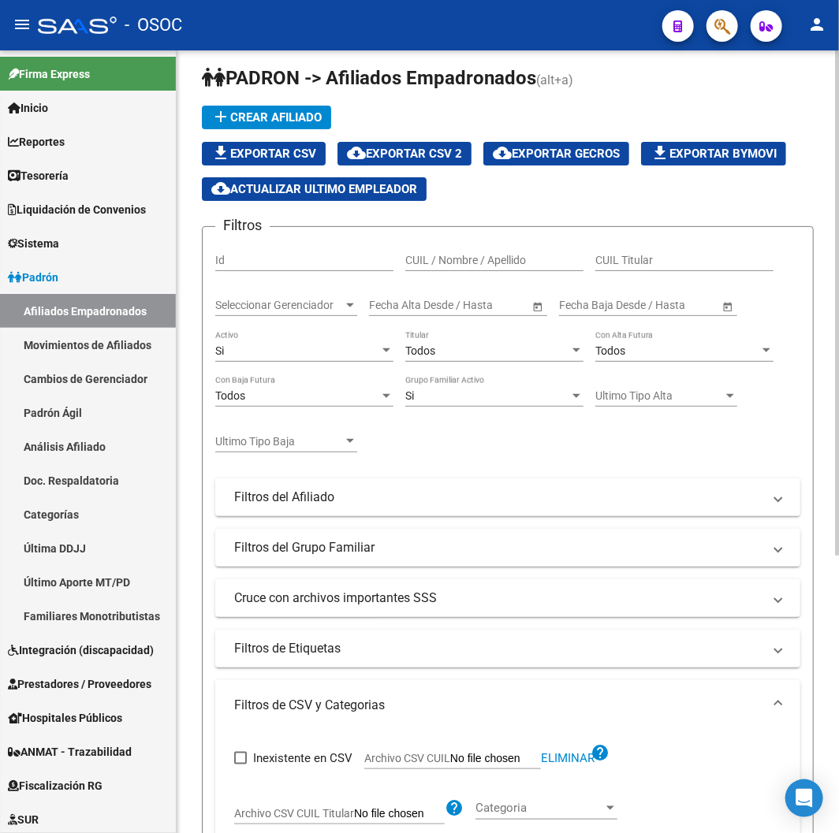
scroll to position [0, 0]
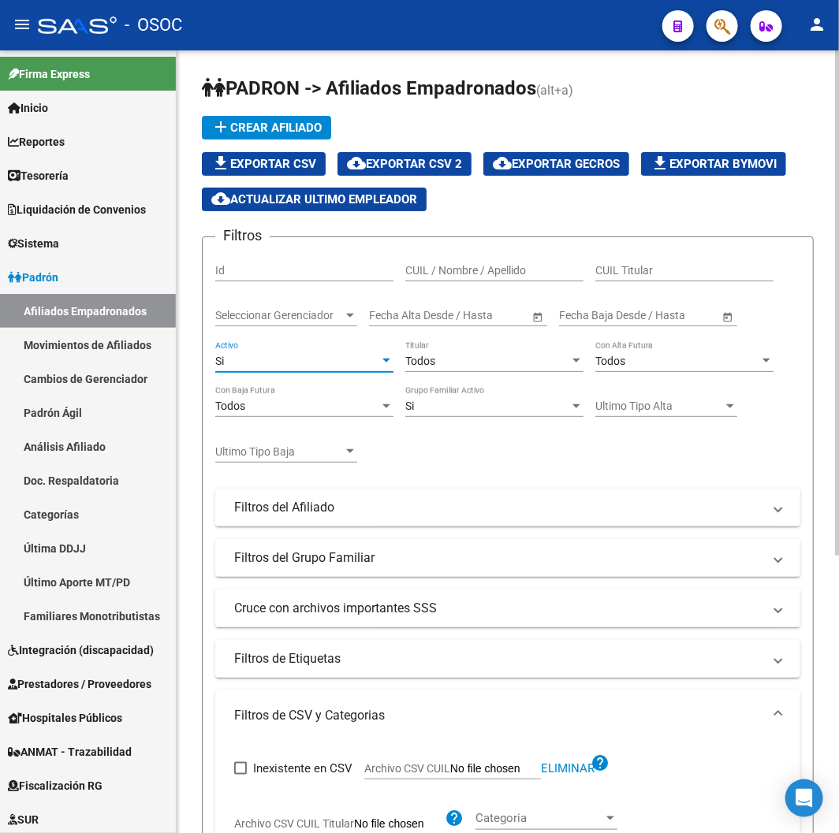
click at [273, 364] on div "Si" at bounding box center [297, 361] width 164 height 13
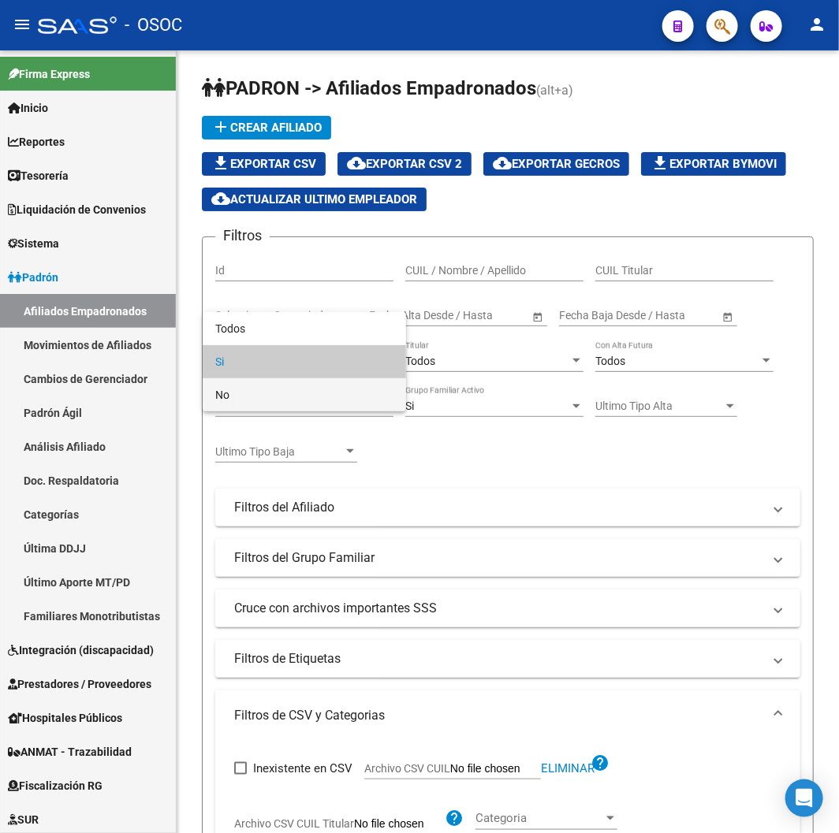
click at [263, 394] on span "No" at bounding box center [304, 394] width 178 height 33
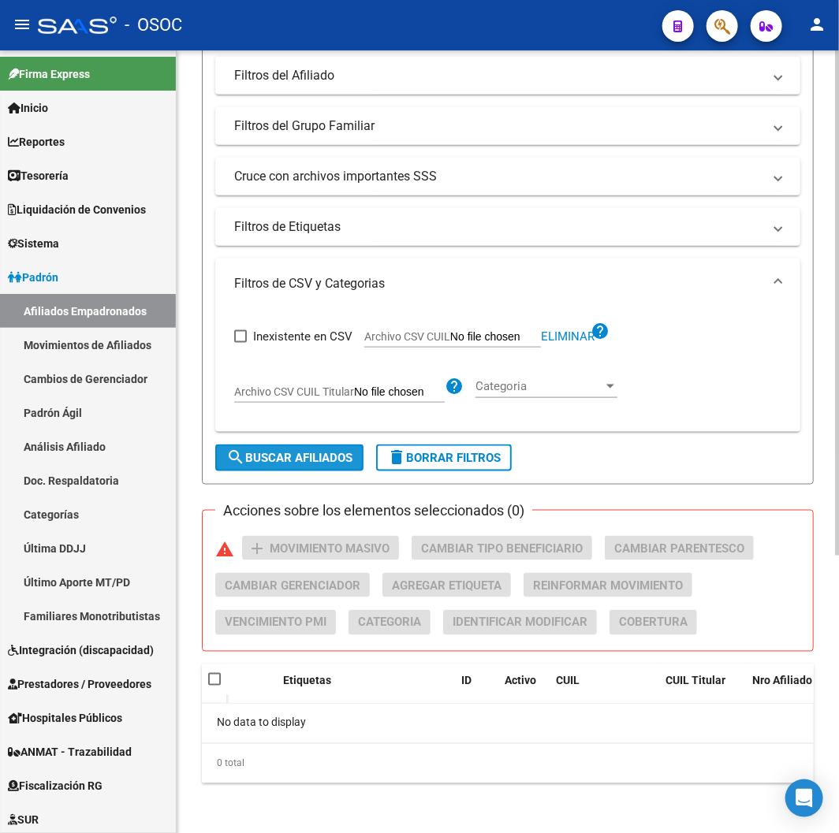
click at [274, 467] on button "search Buscar Afiliados" at bounding box center [289, 458] width 148 height 27
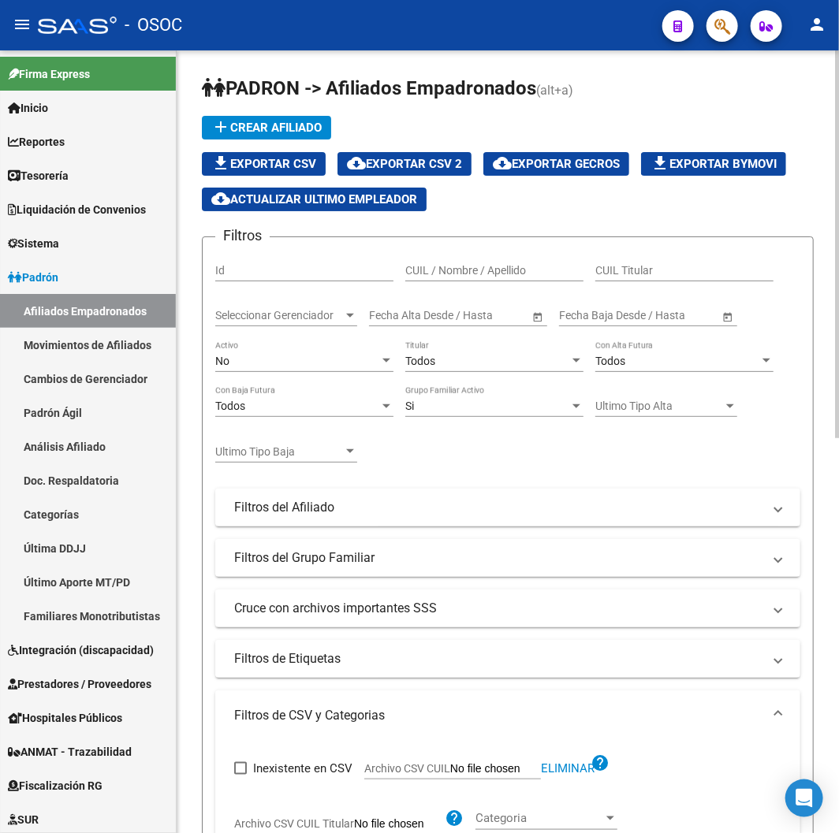
click at [456, 166] on span "cloud_download Exportar CSV 2" at bounding box center [404, 164] width 115 height 14
